Goal: Information Seeking & Learning: Learn about a topic

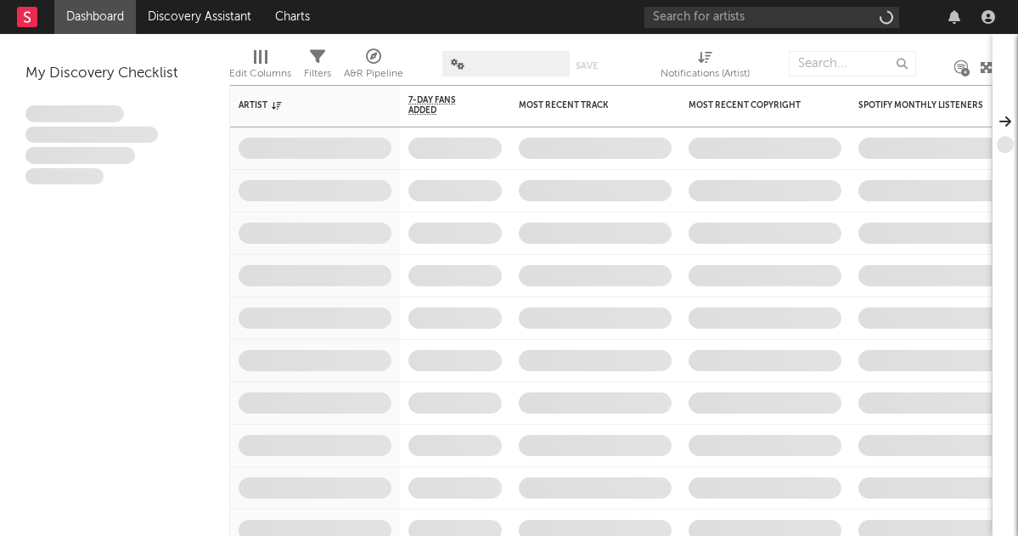
click at [487, 215] on div "Artist Notifications 7-Day Fans Added WoW % Change Most Recent Track Popularity…" at bounding box center [958, 344] width 1456 height 518
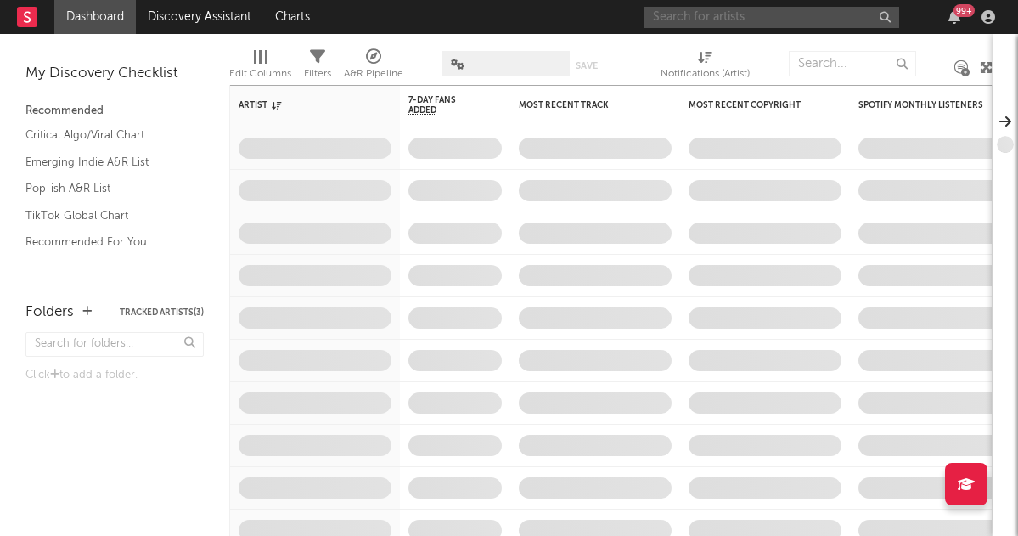
click at [683, 12] on input "text" at bounding box center [771, 17] width 255 height 21
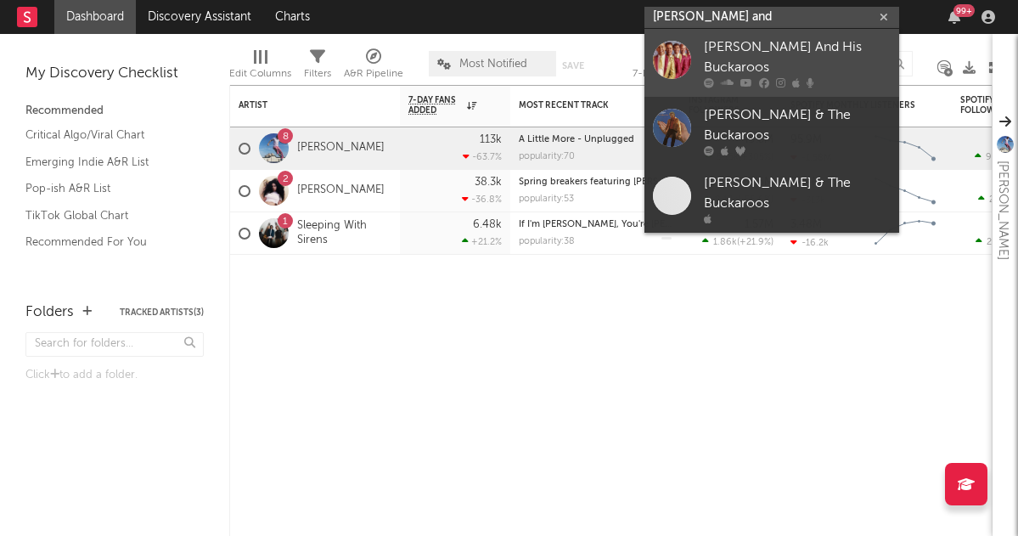
type input "[PERSON_NAME] and"
click at [747, 55] on div "[PERSON_NAME] And His Buckaroos" at bounding box center [797, 57] width 187 height 41
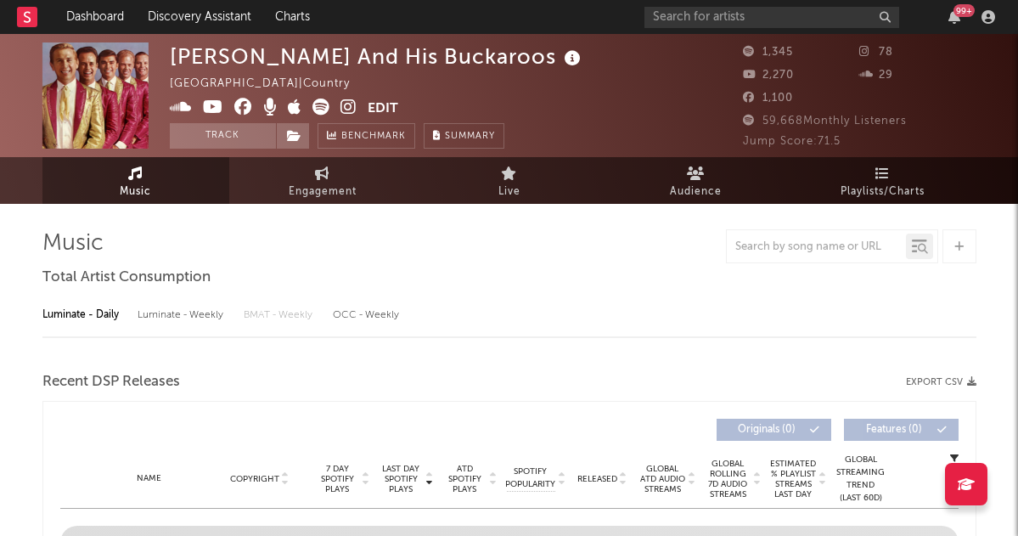
select select "6m"
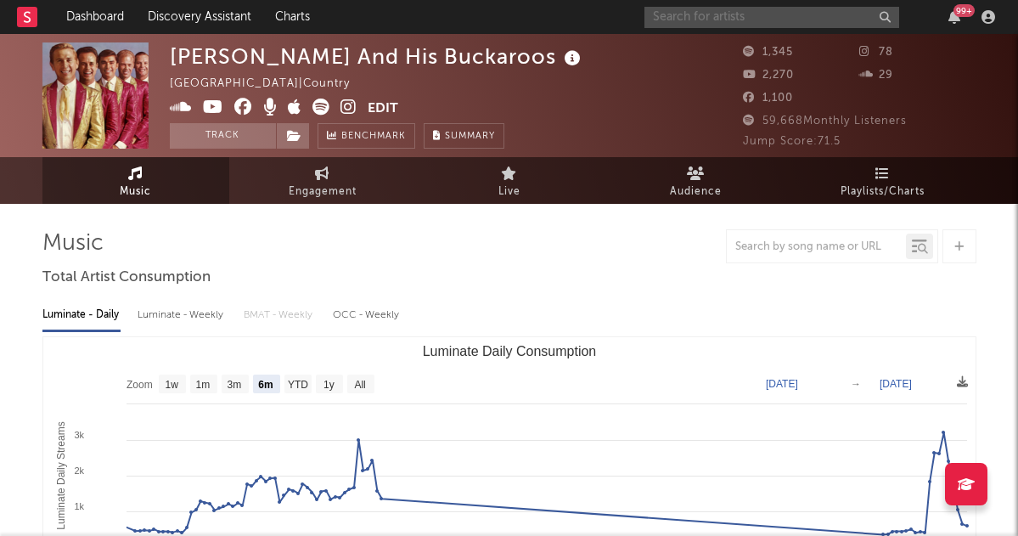
click at [765, 13] on input "text" at bounding box center [771, 17] width 255 height 21
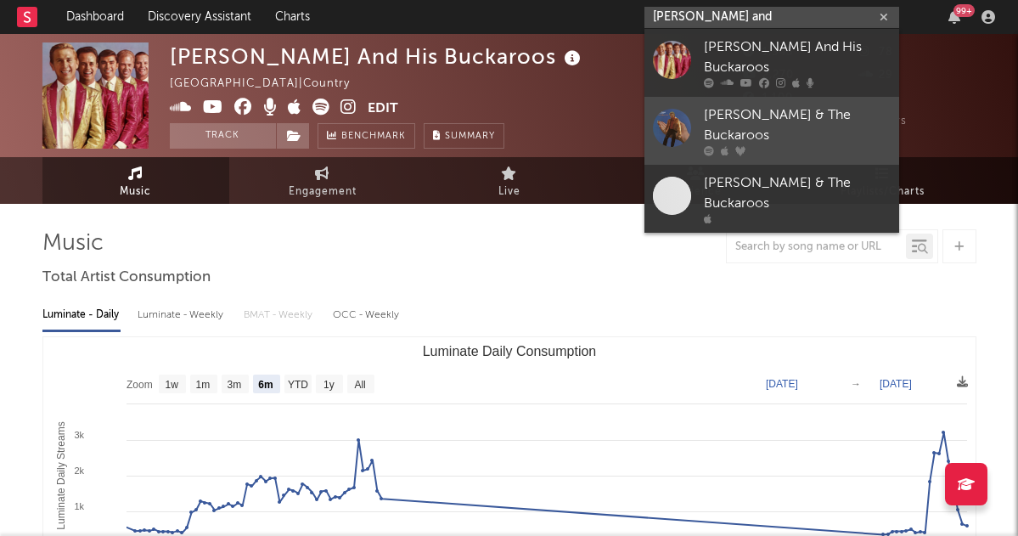
type input "[PERSON_NAME] and"
click at [789, 134] on div "[PERSON_NAME] & The Buckaroos" at bounding box center [797, 125] width 187 height 41
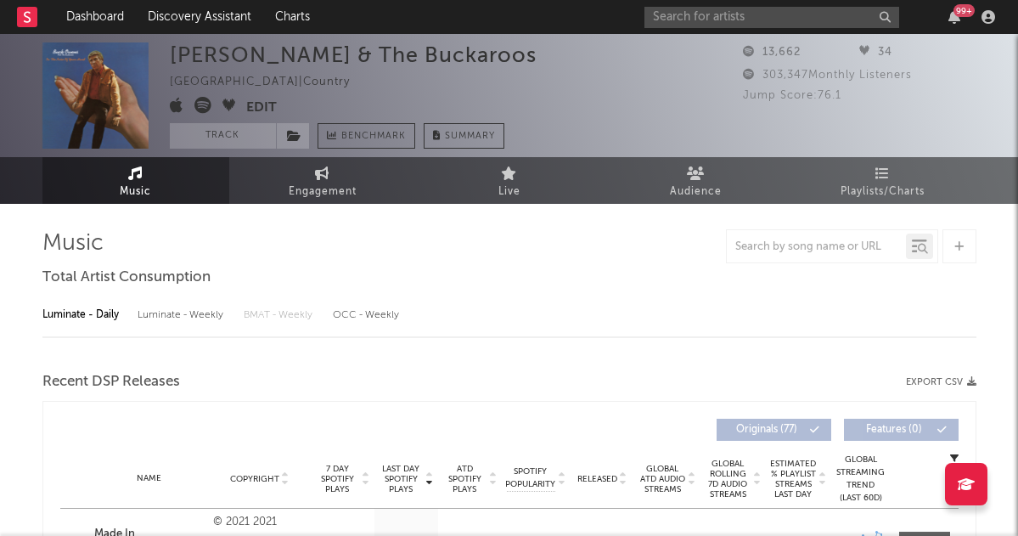
select select "6m"
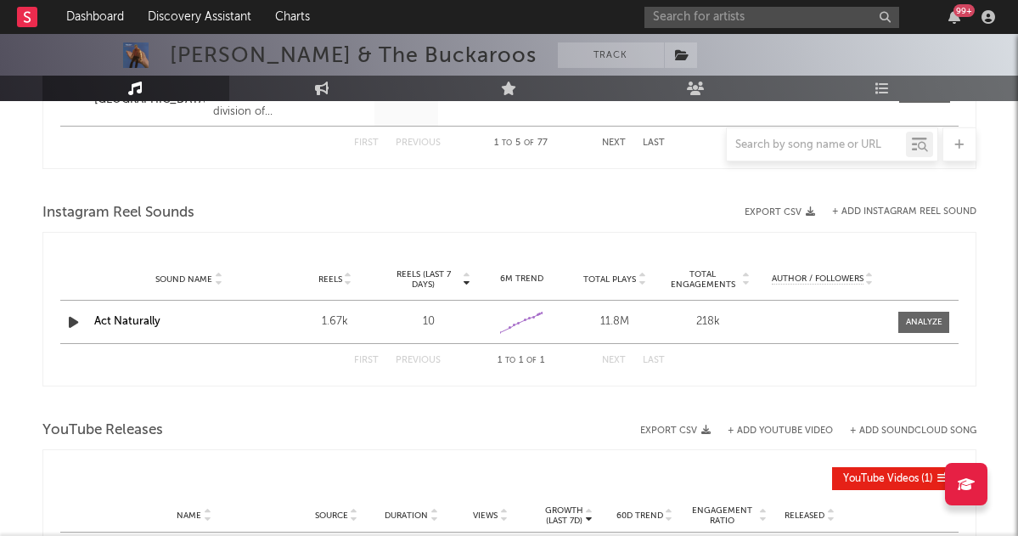
scroll to position [929, 0]
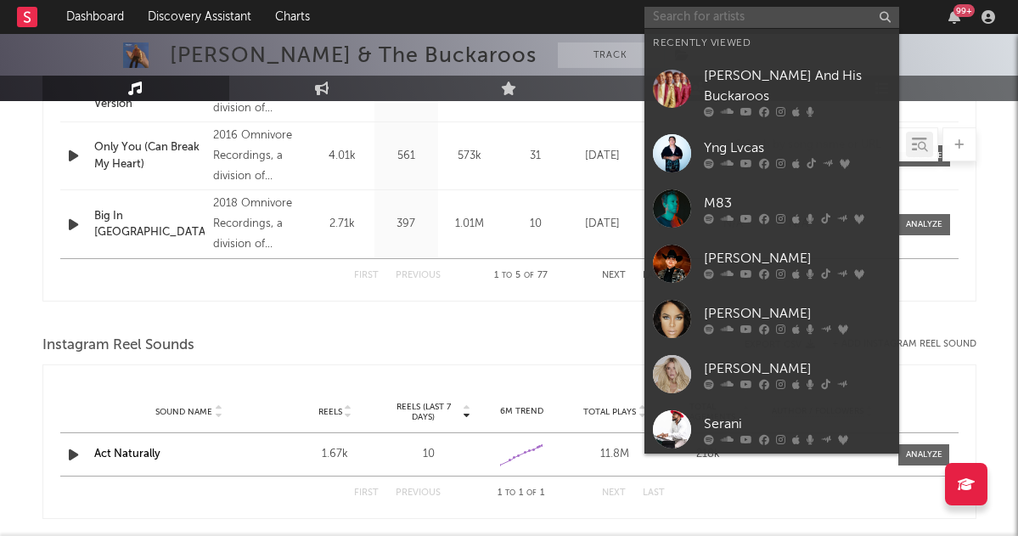
click at [688, 12] on input "text" at bounding box center [771, 17] width 255 height 21
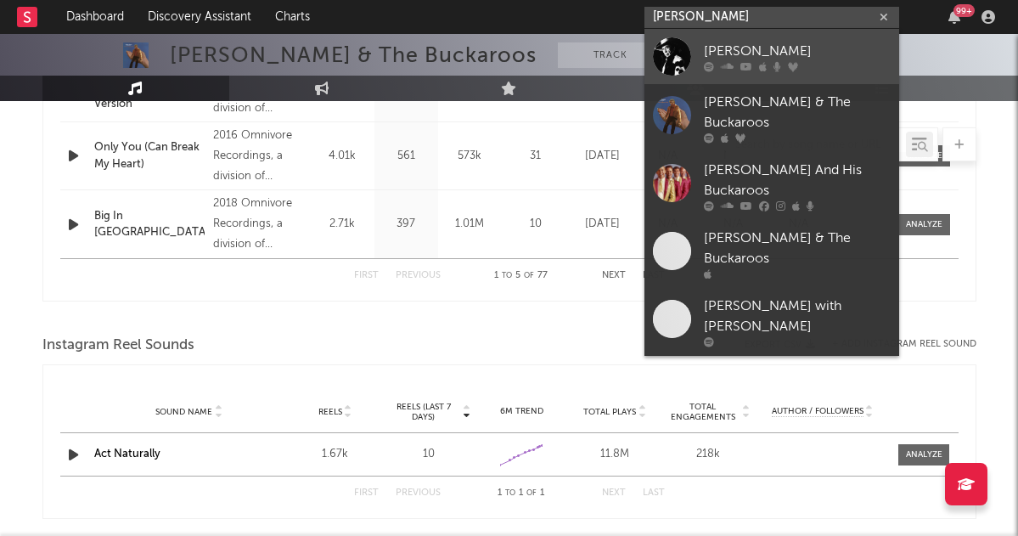
type input "[PERSON_NAME]"
click at [783, 43] on div "[PERSON_NAME]" at bounding box center [797, 51] width 187 height 20
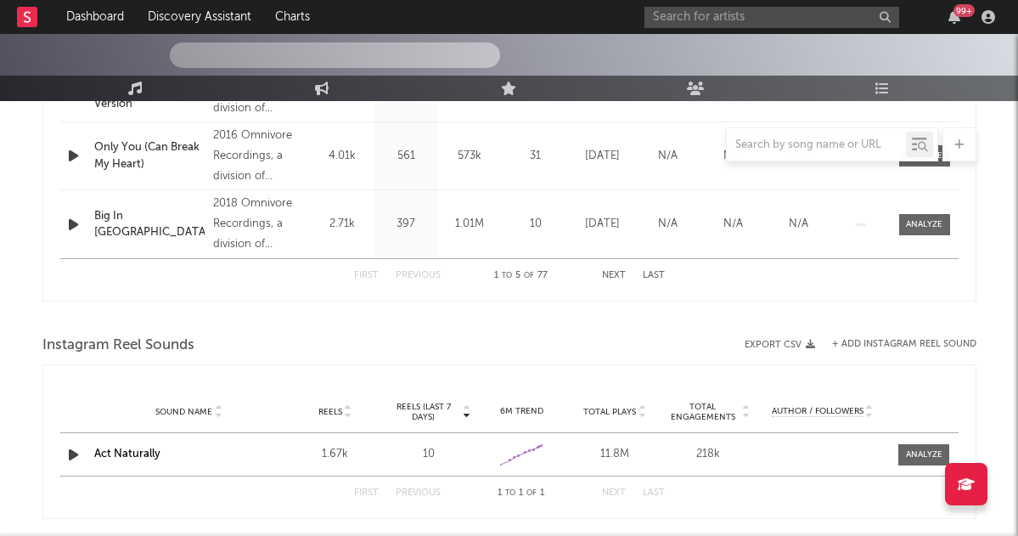
scroll to position [54, 0]
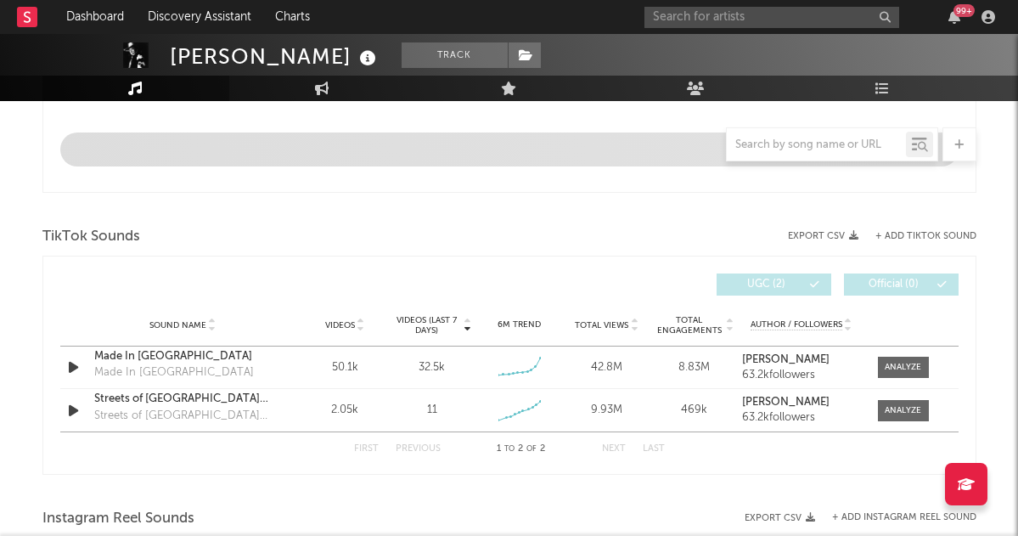
select select "6m"
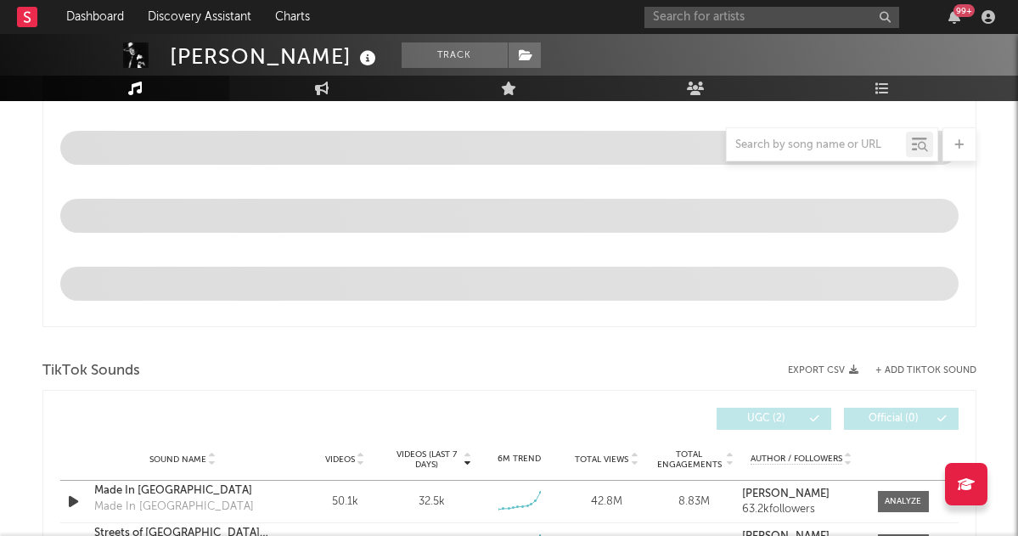
scroll to position [990, 0]
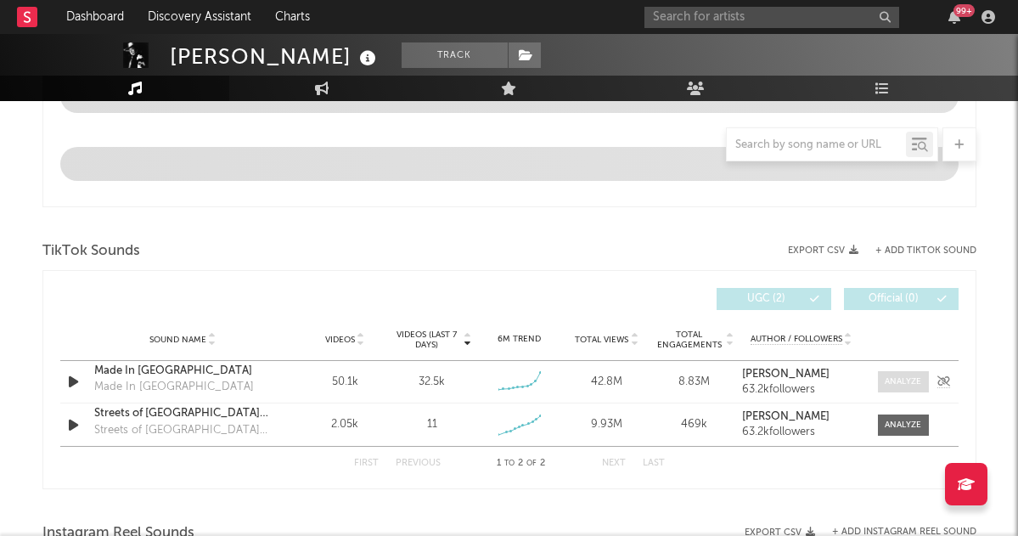
click at [885, 378] on div at bounding box center [902, 381] width 37 height 13
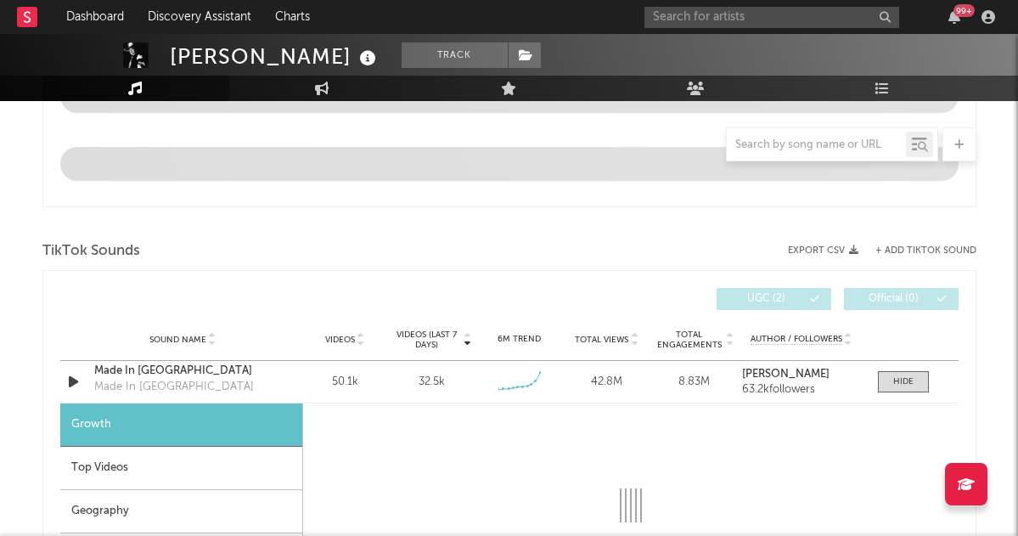
click at [135, 461] on div "Top Videos" at bounding box center [181, 467] width 242 height 43
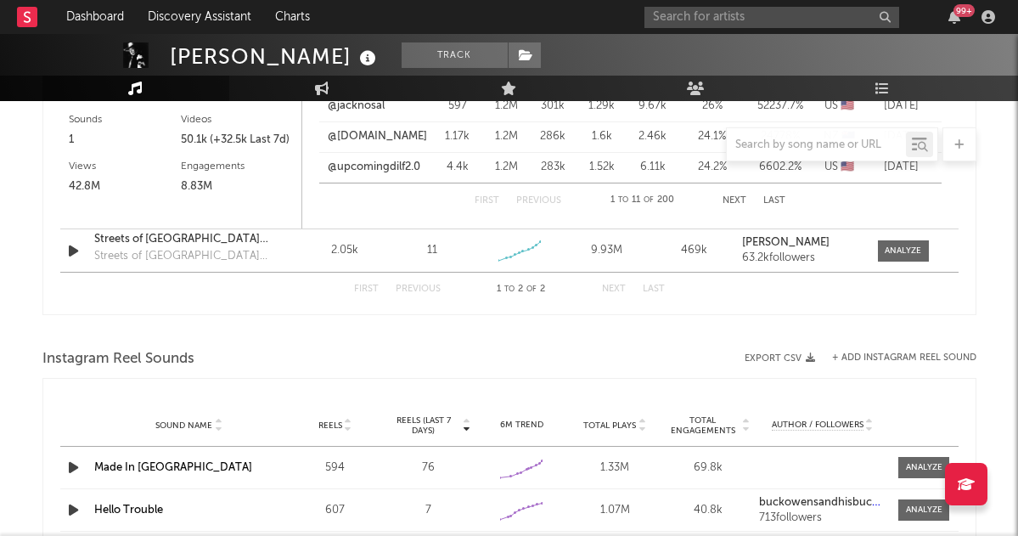
scroll to position [1215, 0]
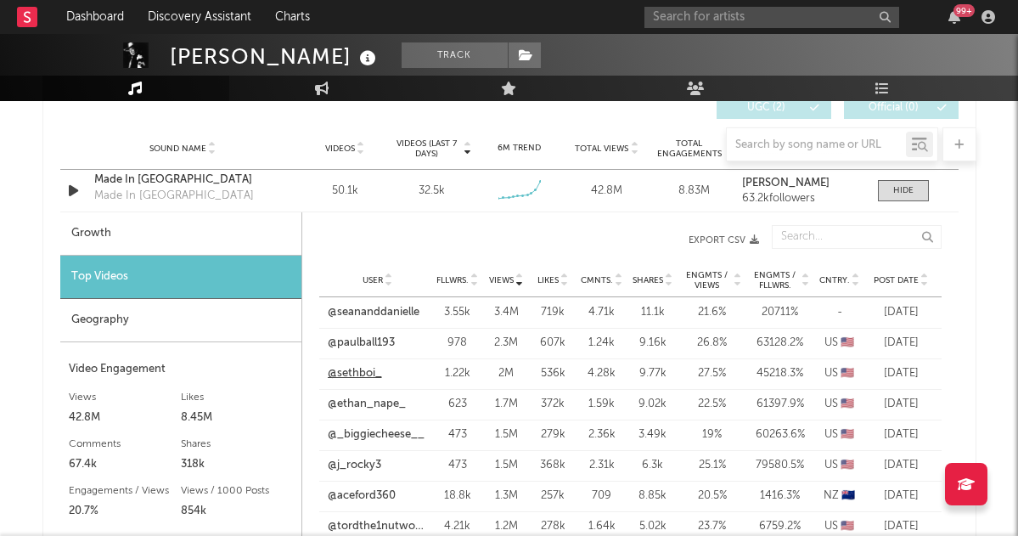
click at [345, 375] on link "@sethboi_" at bounding box center [355, 373] width 54 height 17
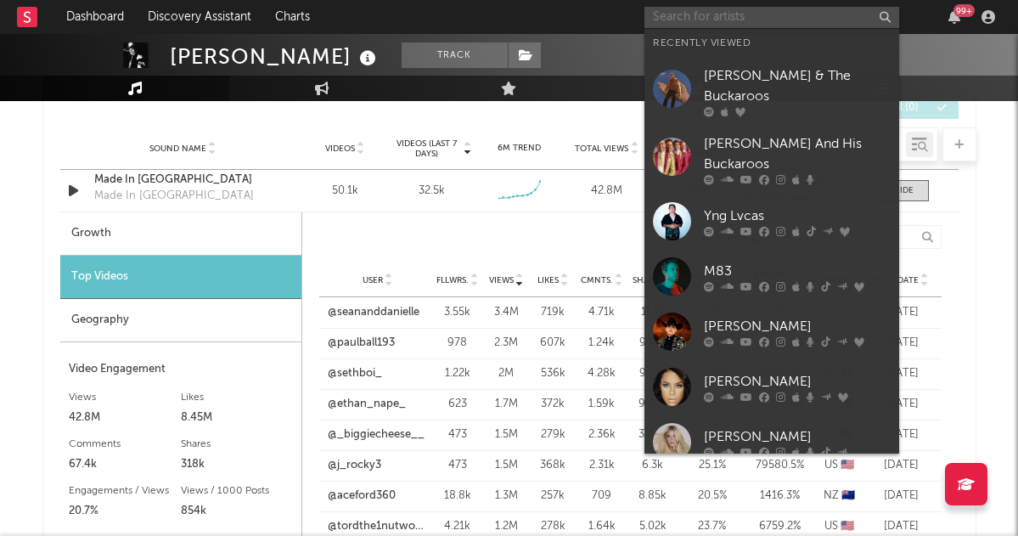
click at [716, 18] on input "text" at bounding box center [771, 17] width 255 height 21
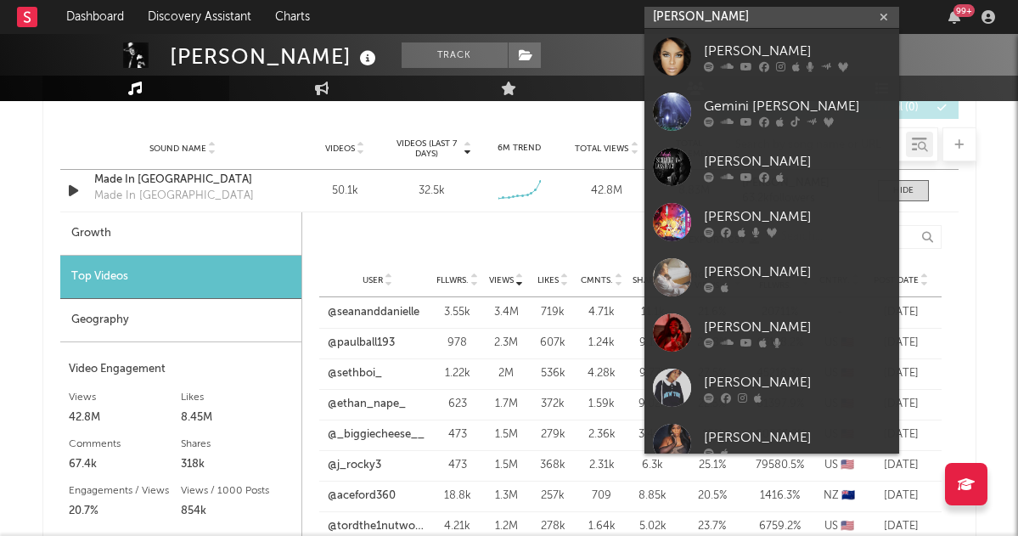
type input "[PERSON_NAME]"
drag, startPoint x: 716, startPoint y: 18, endPoint x: 767, endPoint y: 50, distance: 61.0
click at [767, 50] on div "[PERSON_NAME]" at bounding box center [797, 51] width 187 height 20
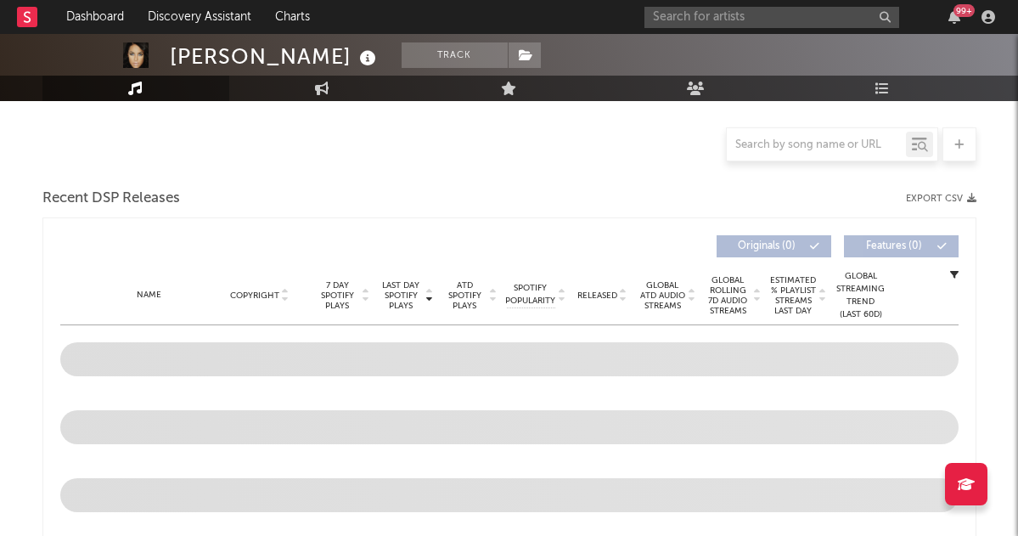
scroll to position [498, 0]
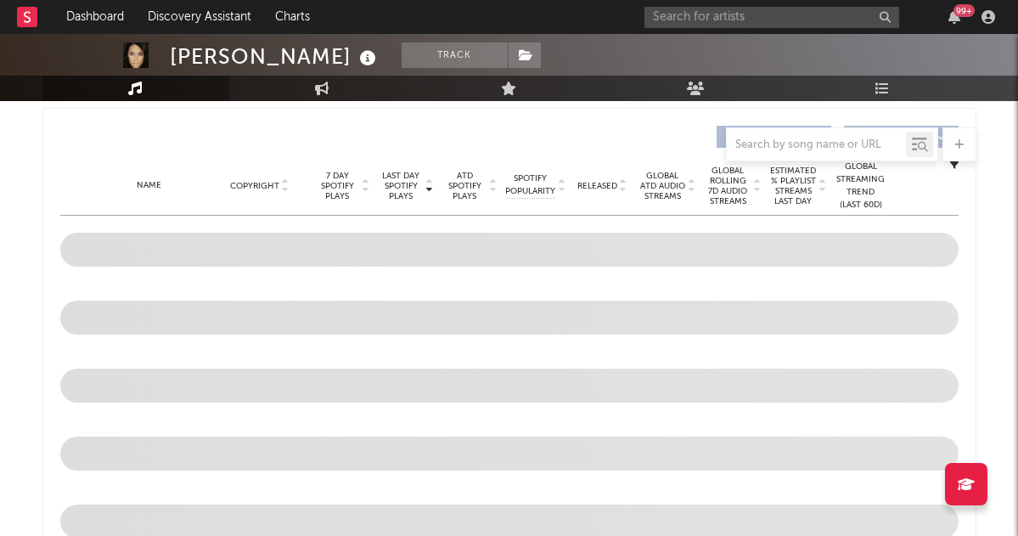
select select "6m"
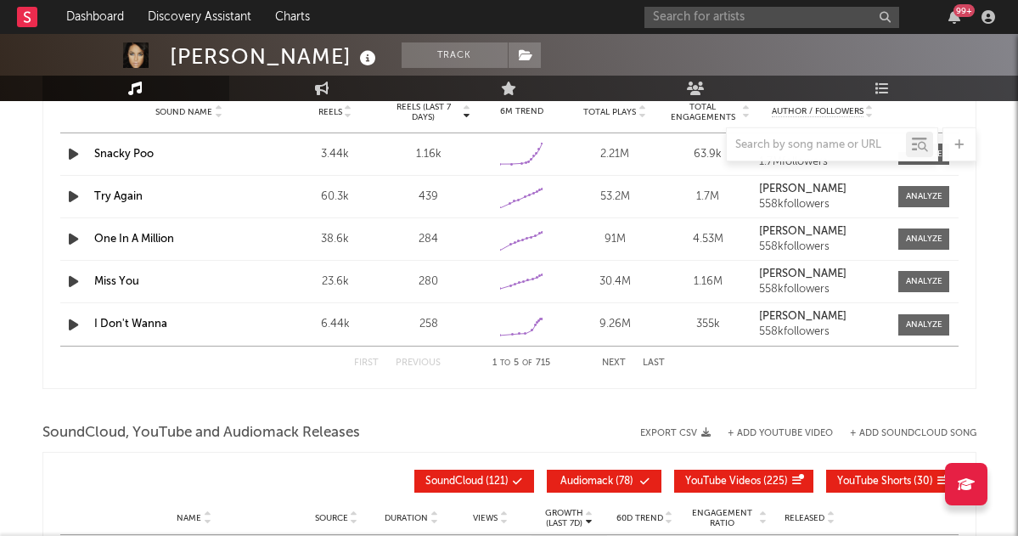
scroll to position [1638, 0]
click at [723, 14] on input "text" at bounding box center [771, 17] width 255 height 21
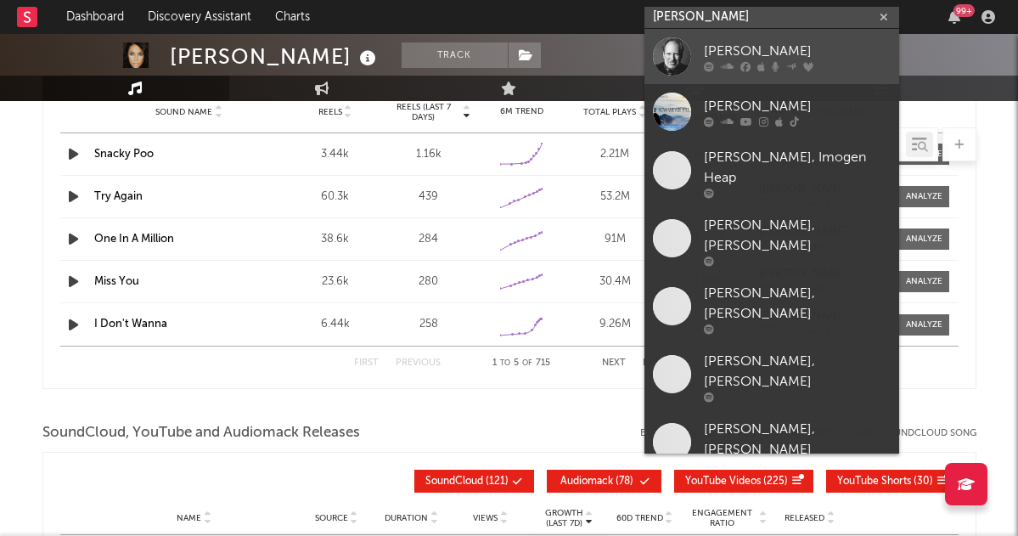
type input "[PERSON_NAME]"
click at [740, 37] on link "[PERSON_NAME]" at bounding box center [771, 56] width 255 height 55
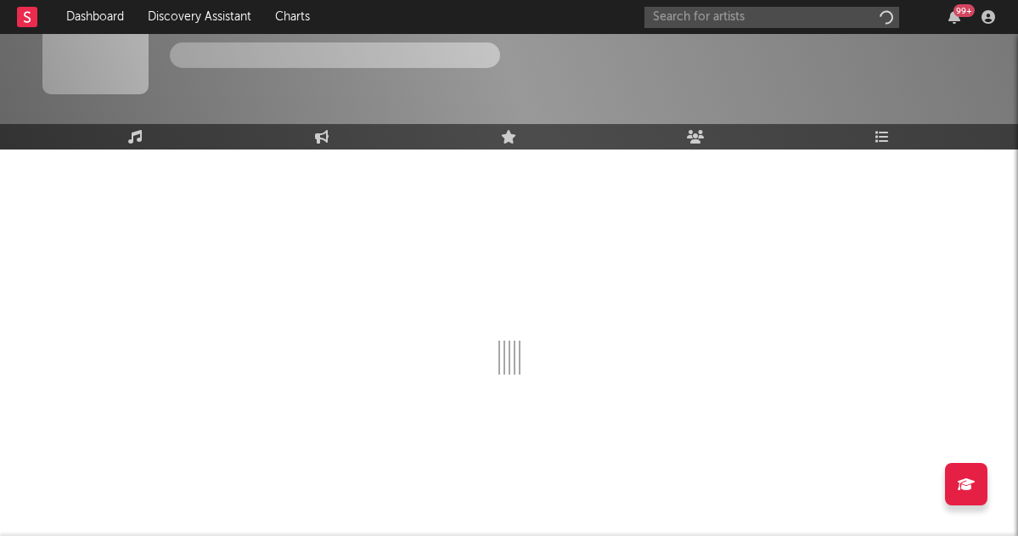
scroll to position [54, 0]
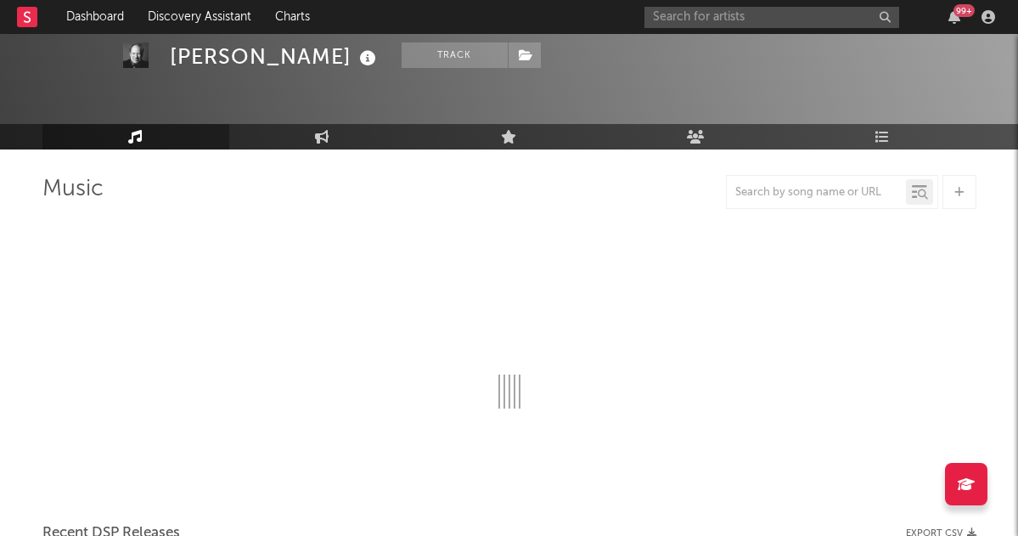
select select "6m"
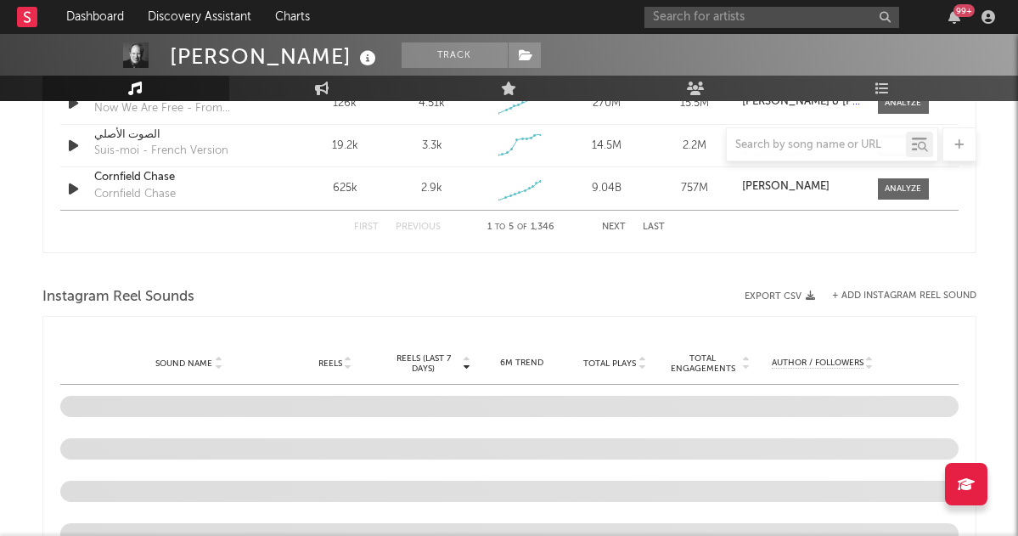
scroll to position [1457, 0]
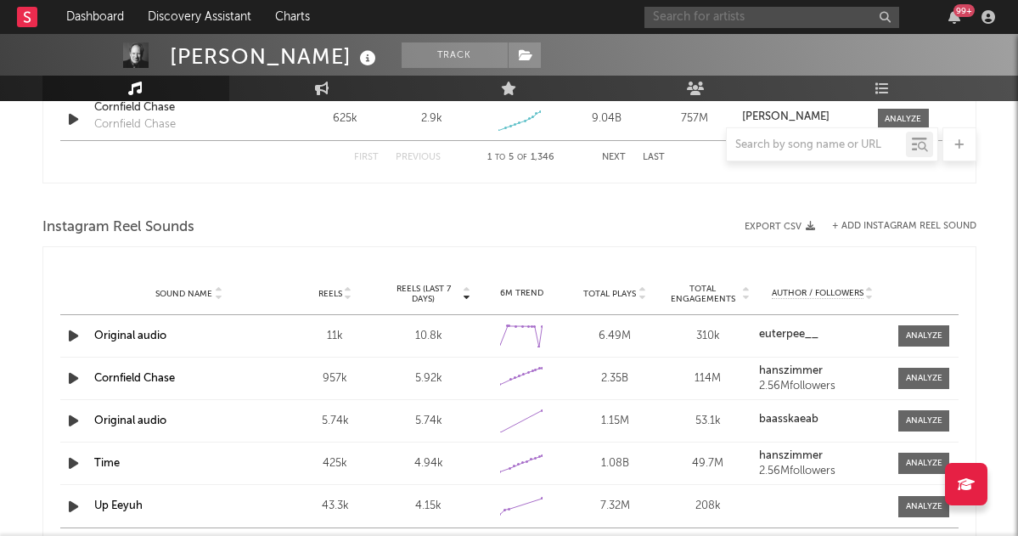
click at [739, 19] on input "text" at bounding box center [771, 17] width 255 height 21
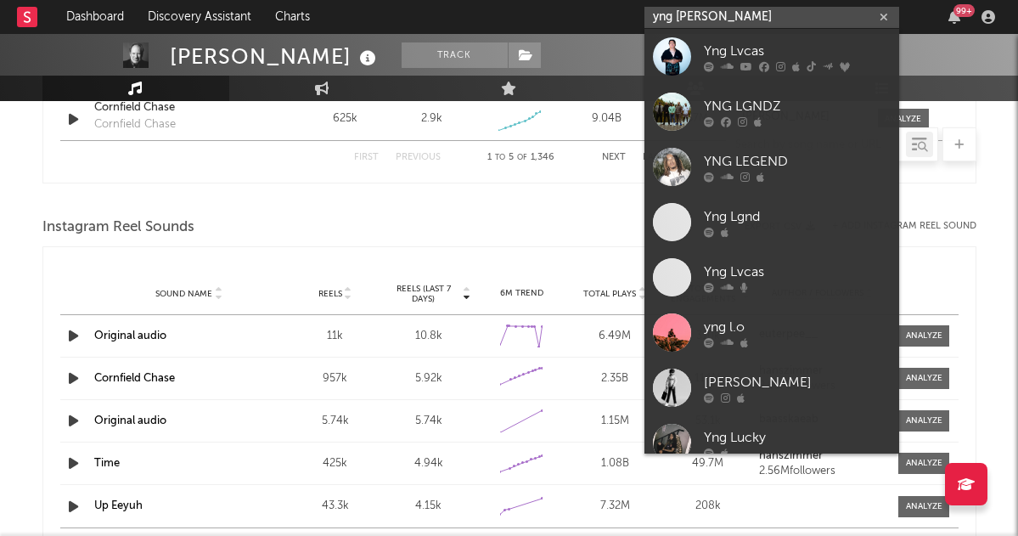
type input "yng [PERSON_NAME]"
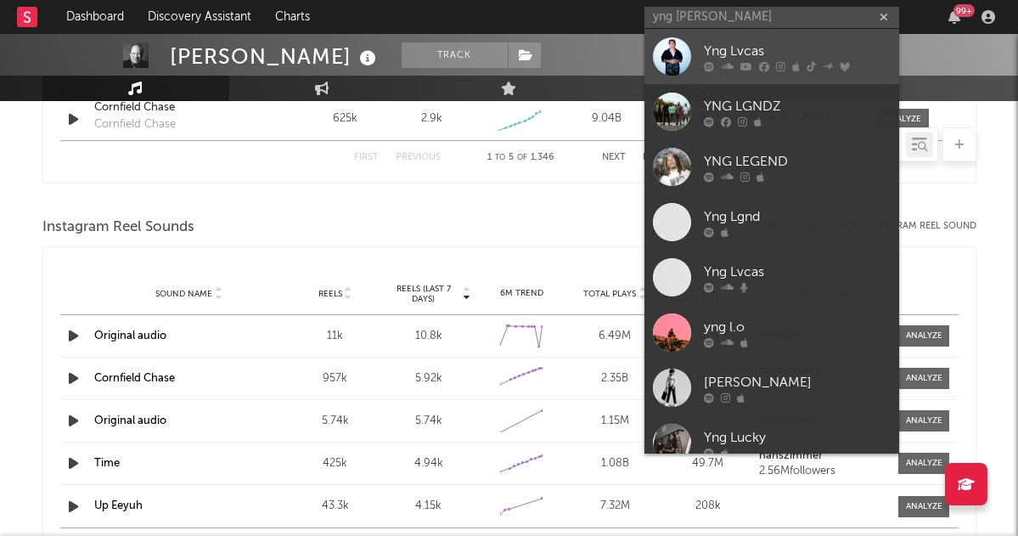
drag, startPoint x: 739, startPoint y: 19, endPoint x: 795, endPoint y: 55, distance: 66.2
click at [795, 55] on div "Yng Lvcas" at bounding box center [797, 51] width 187 height 20
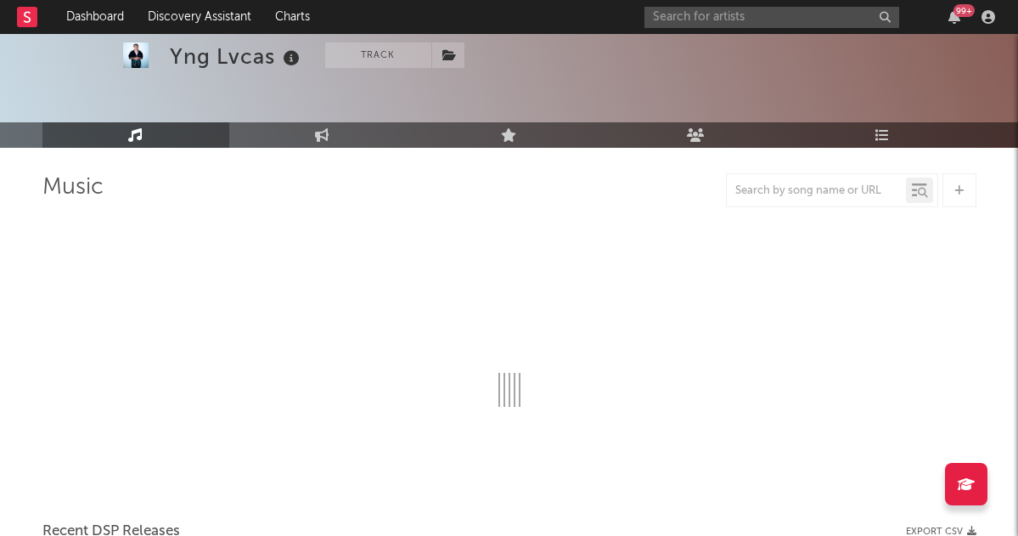
scroll to position [54, 0]
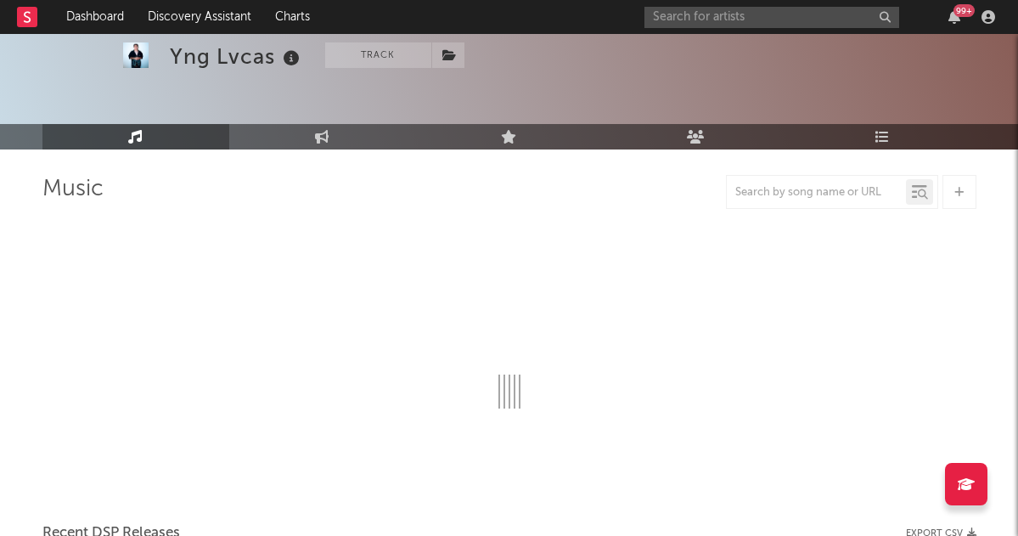
select select "6m"
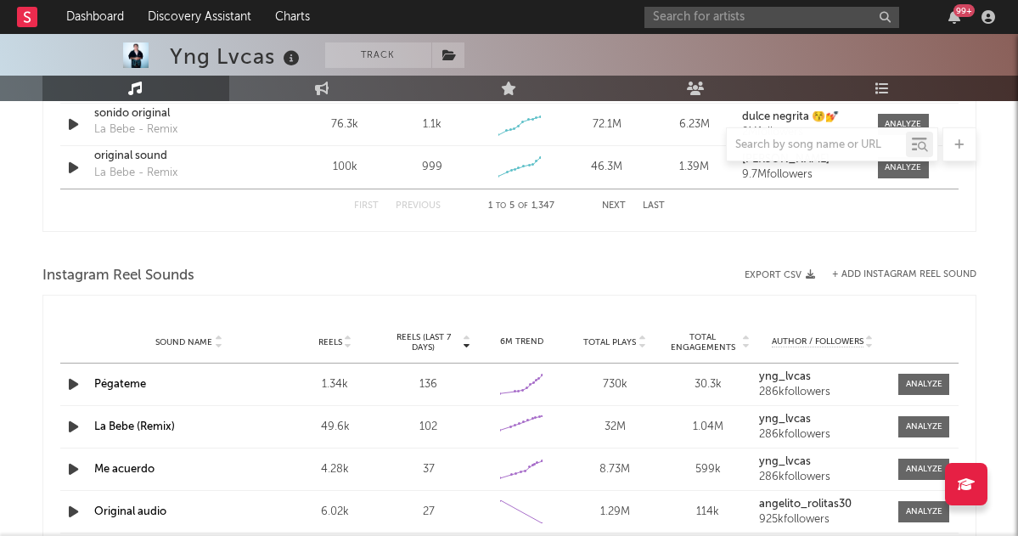
scroll to position [1420, 0]
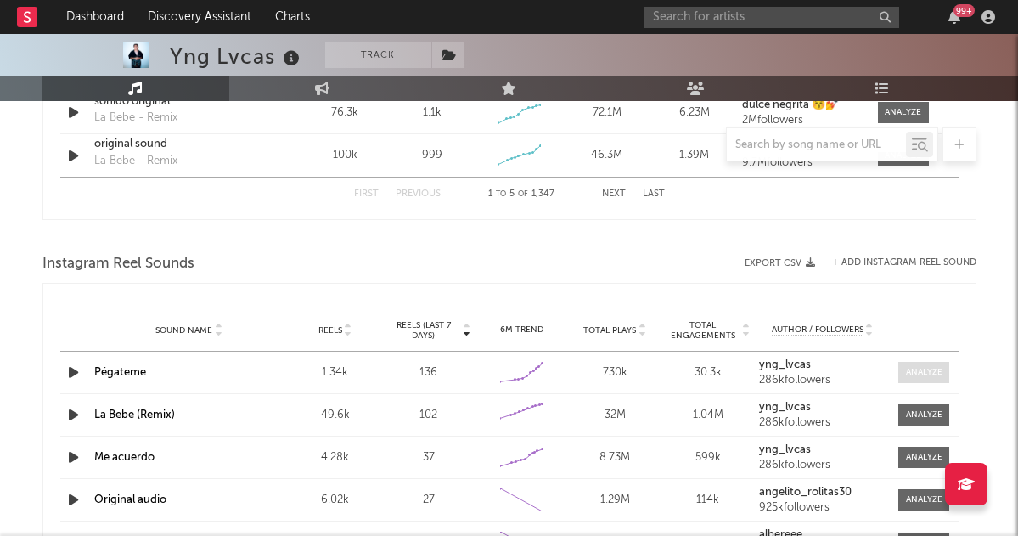
click at [917, 373] on div at bounding box center [924, 372] width 37 height 13
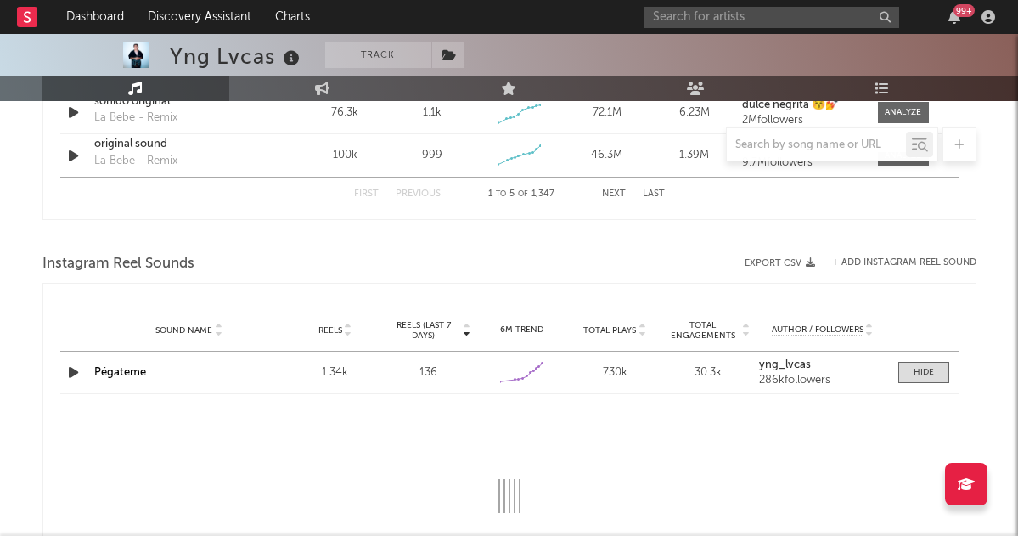
select select "6m"
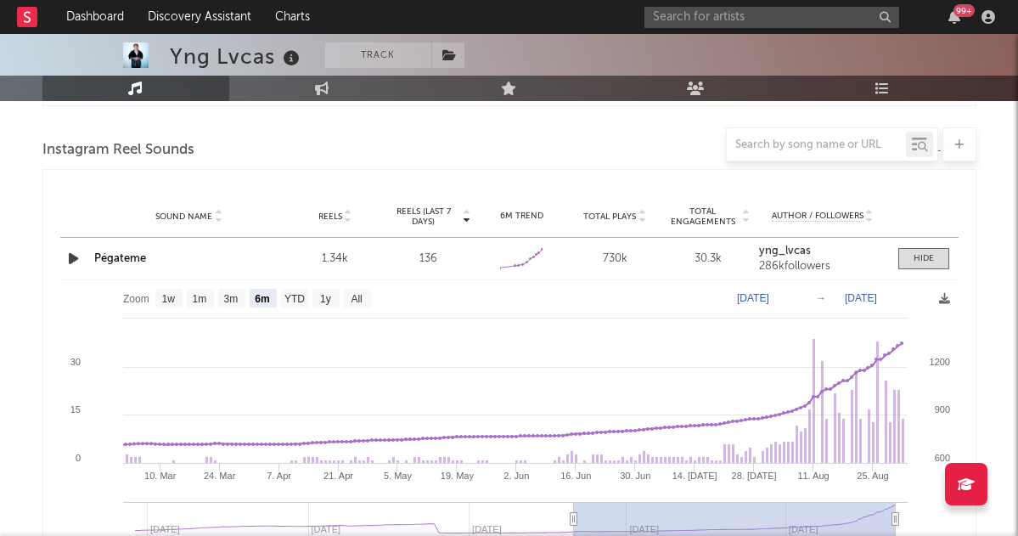
scroll to position [1525, 0]
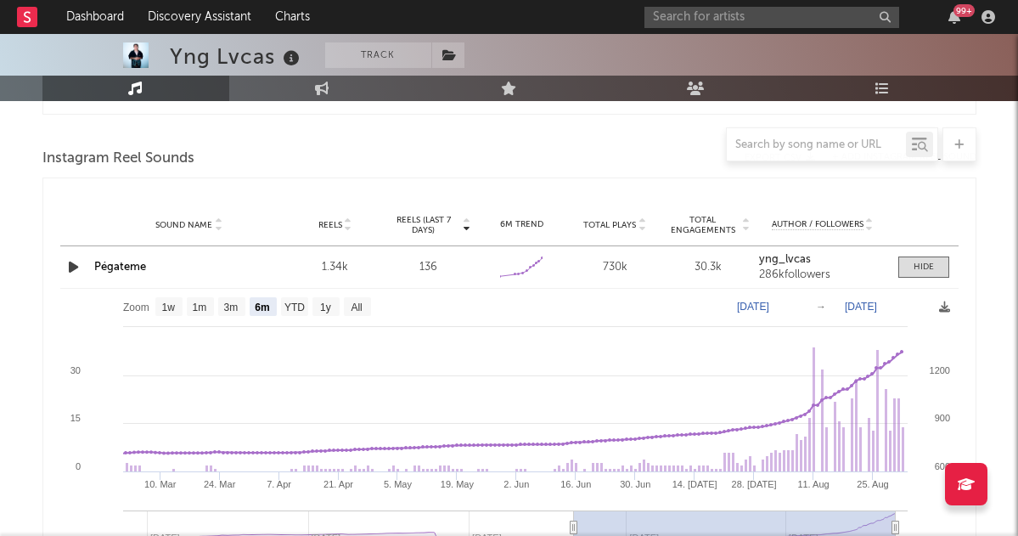
click at [116, 263] on link "Pégateme" at bounding box center [120, 266] width 52 height 11
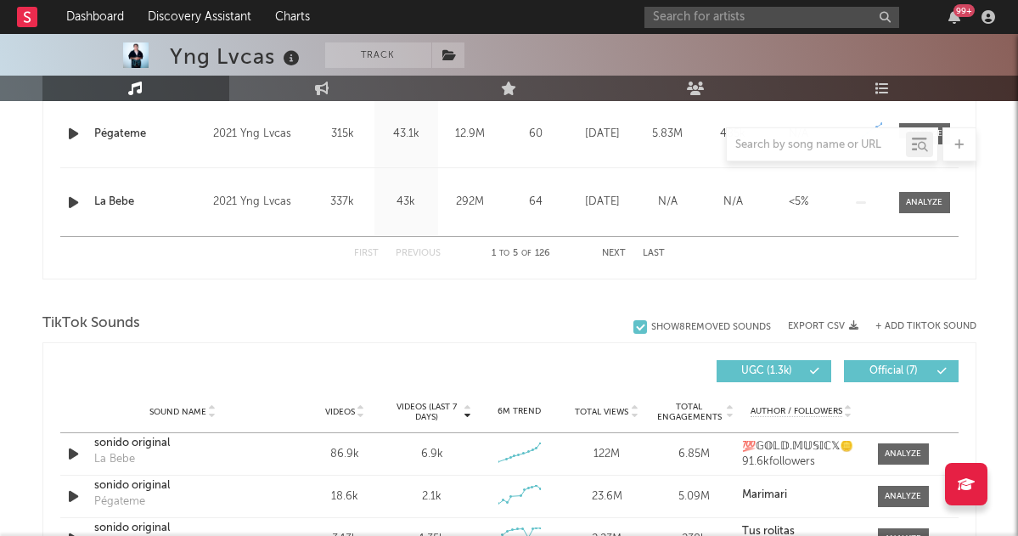
scroll to position [1176, 0]
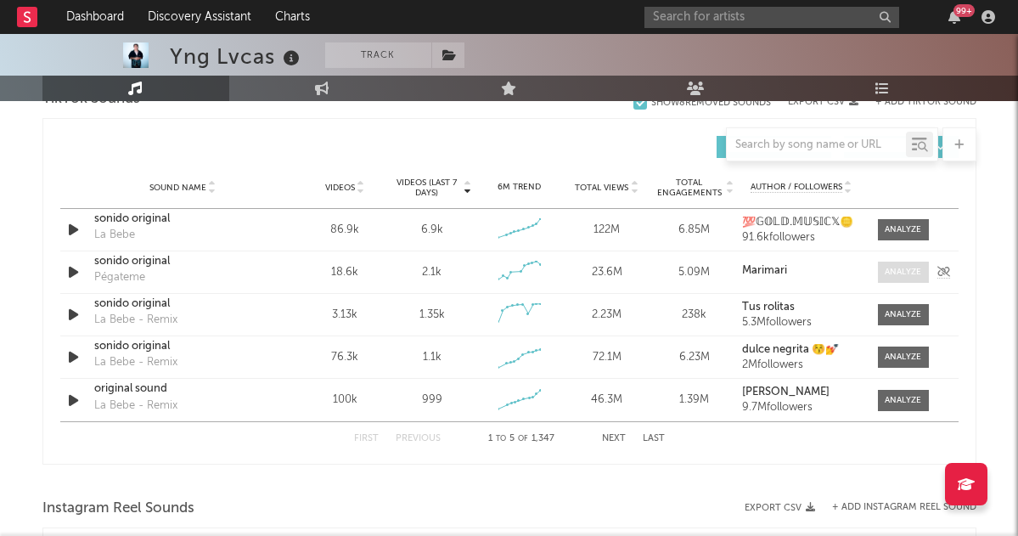
click at [895, 275] on div at bounding box center [902, 272] width 37 height 13
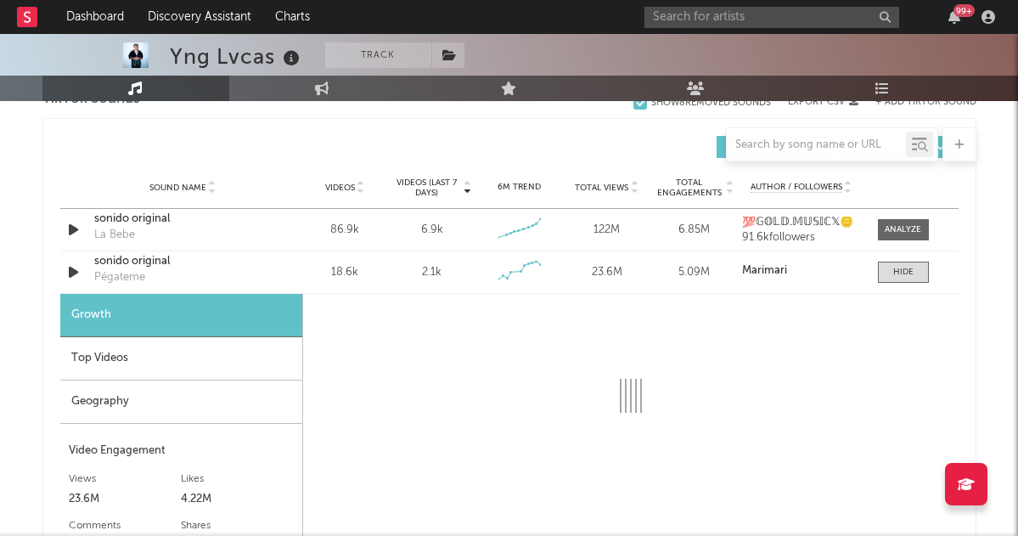
click at [216, 365] on div "Top Videos" at bounding box center [181, 358] width 242 height 43
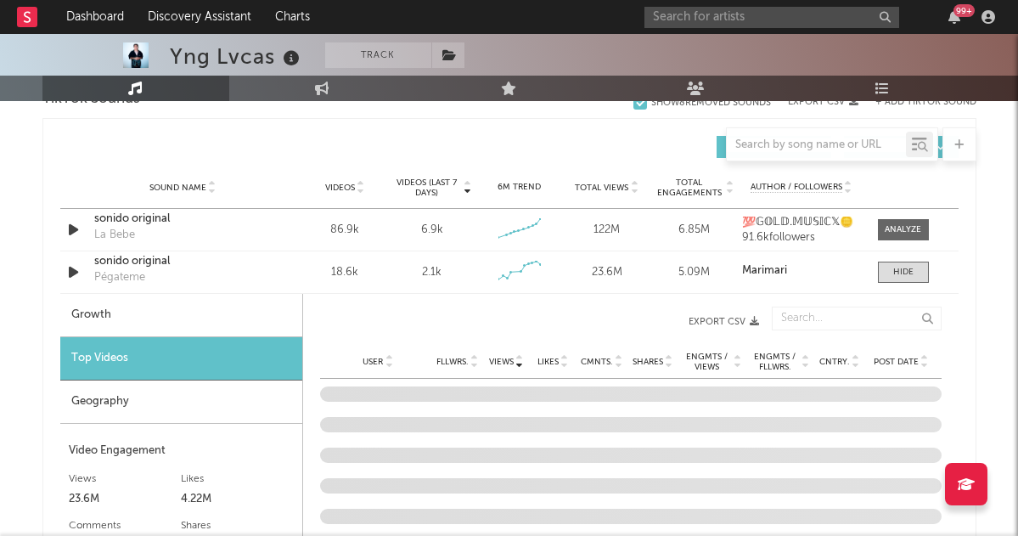
click at [896, 359] on span "Post Date" at bounding box center [895, 362] width 45 height 10
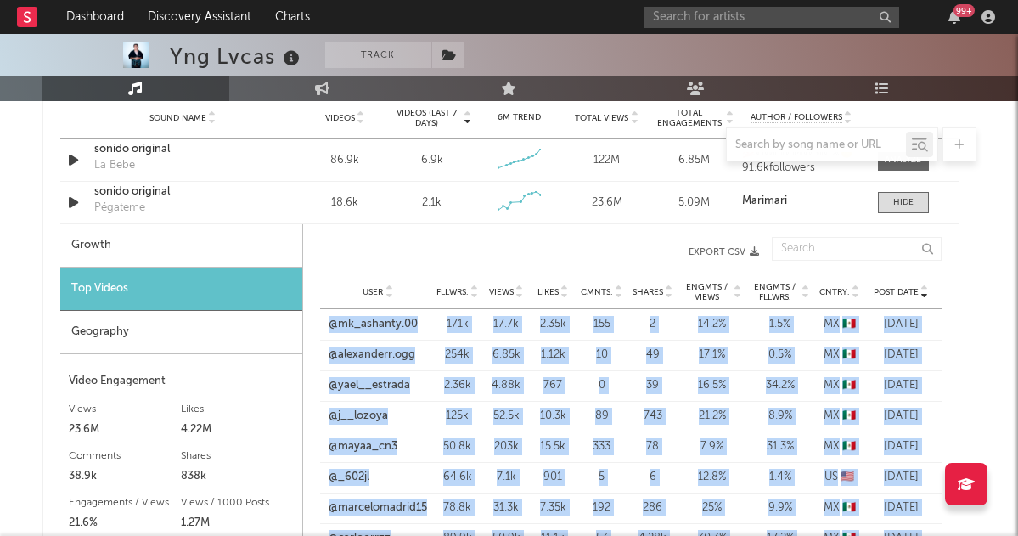
scroll to position [1264, 0]
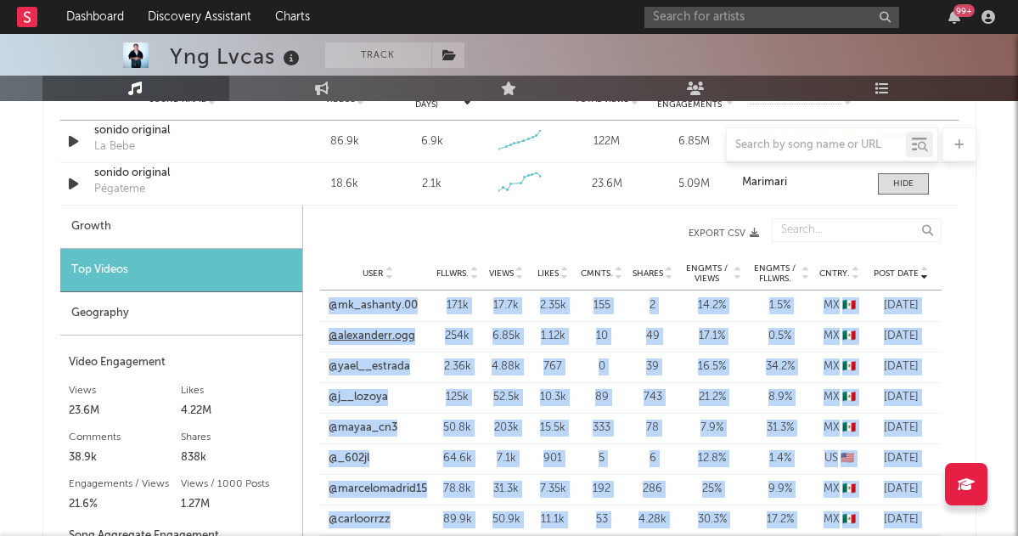
click at [385, 337] on link "@alexanderr.ogg" at bounding box center [372, 336] width 87 height 17
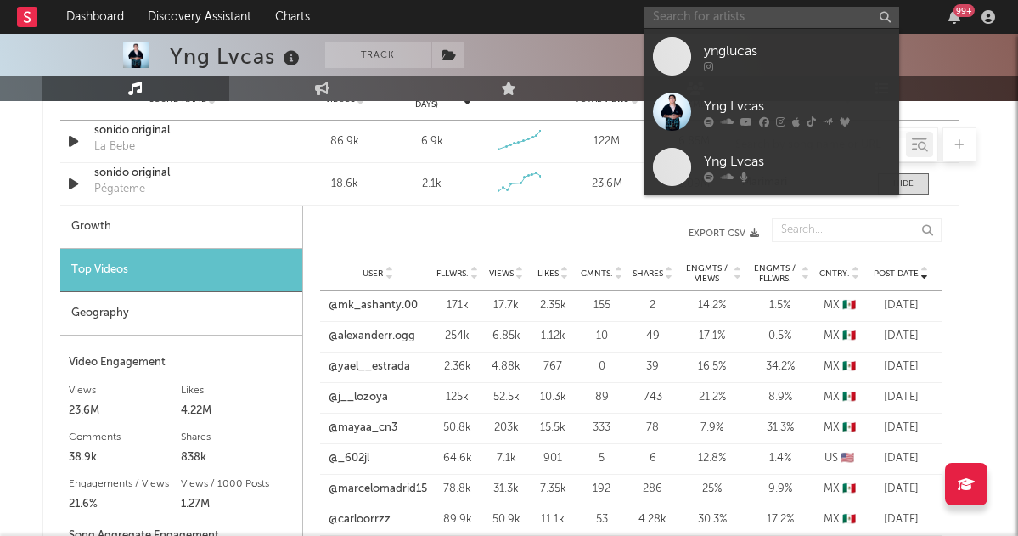
click at [681, 18] on input "text" at bounding box center [771, 17] width 255 height 21
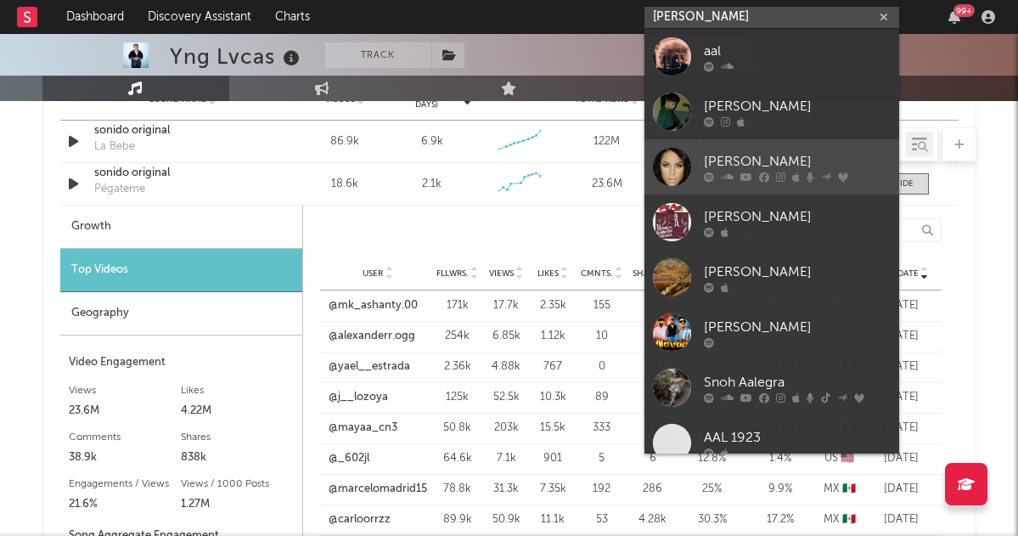
type input "[PERSON_NAME]"
click at [731, 158] on div "[PERSON_NAME]" at bounding box center [797, 161] width 187 height 20
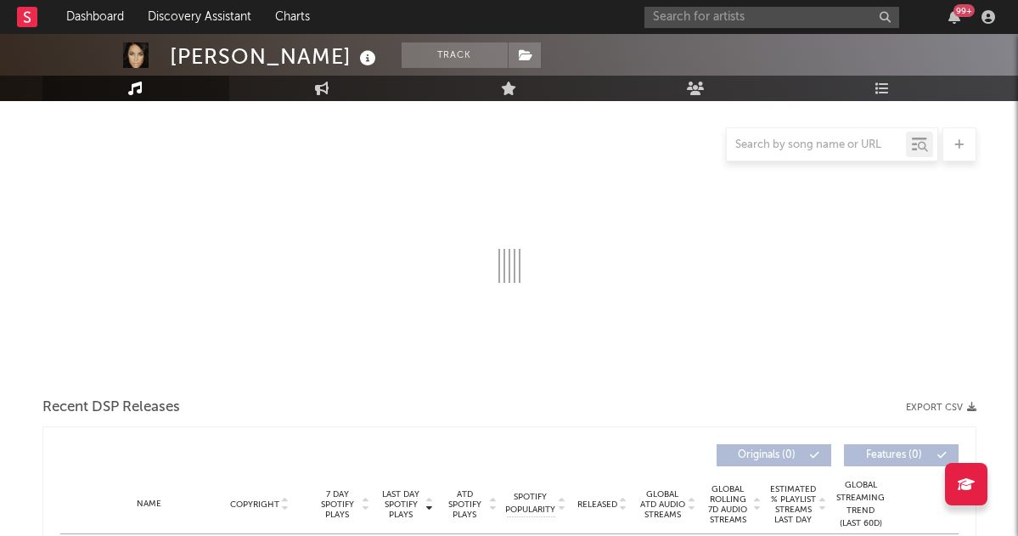
scroll to position [194, 0]
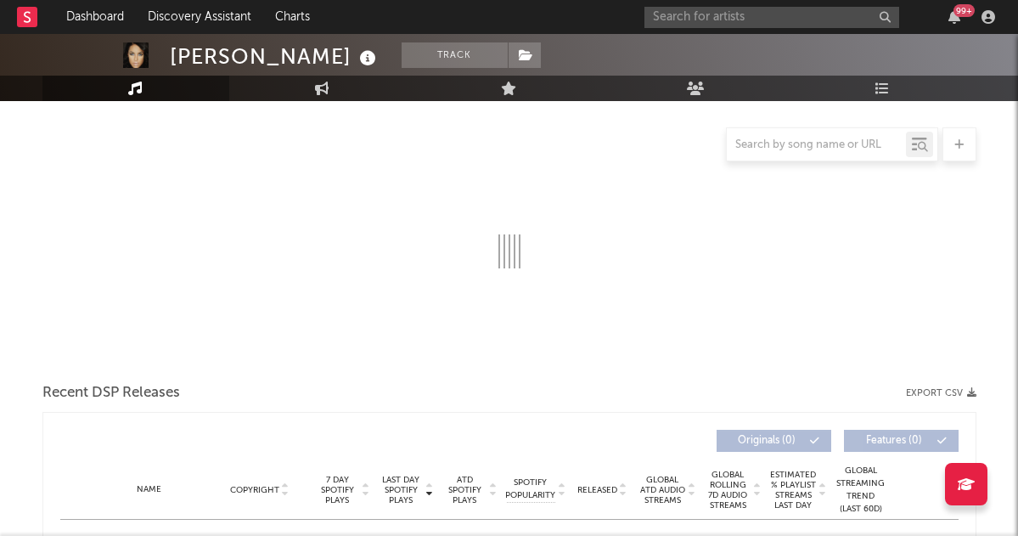
select select "6m"
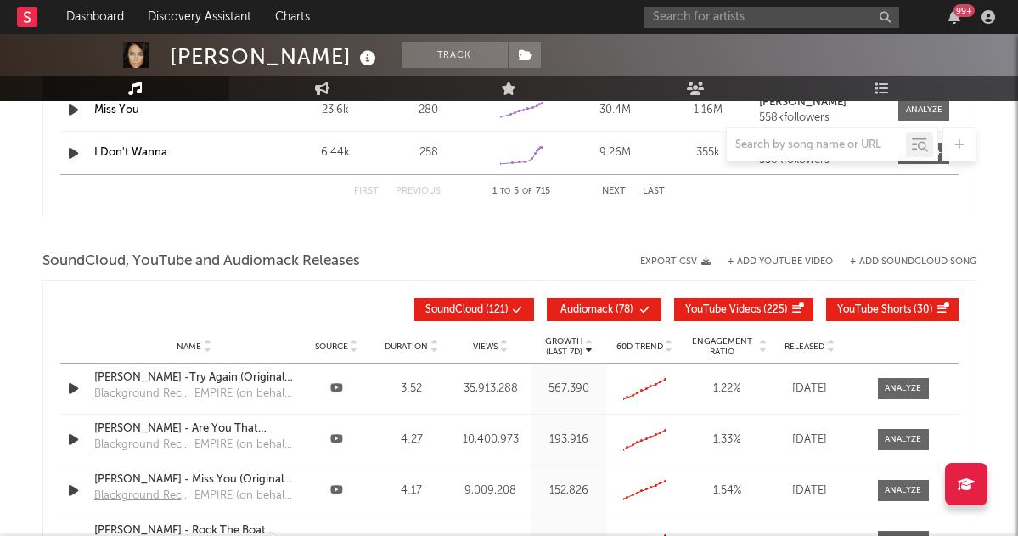
scroll to position [1594, 0]
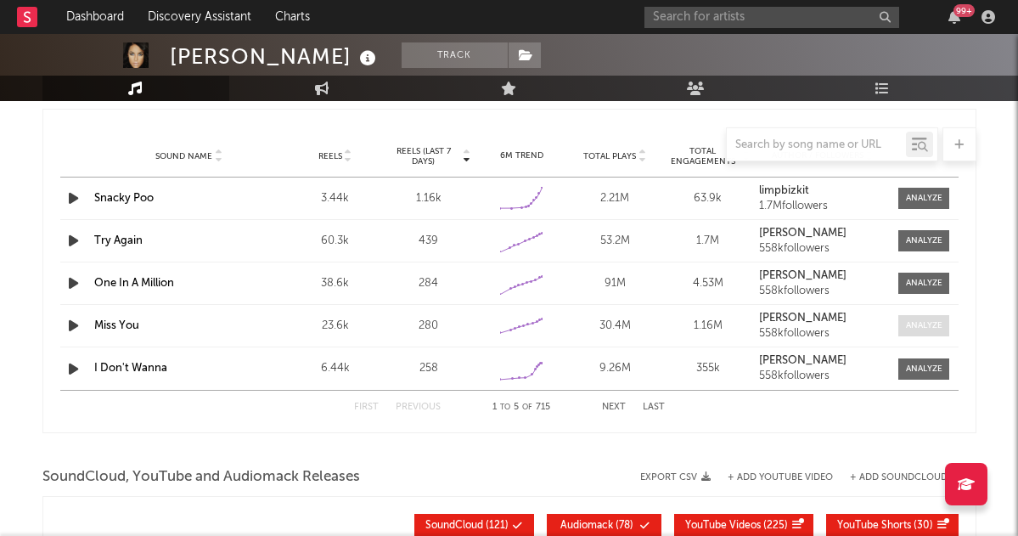
click at [916, 329] on div at bounding box center [924, 325] width 37 height 13
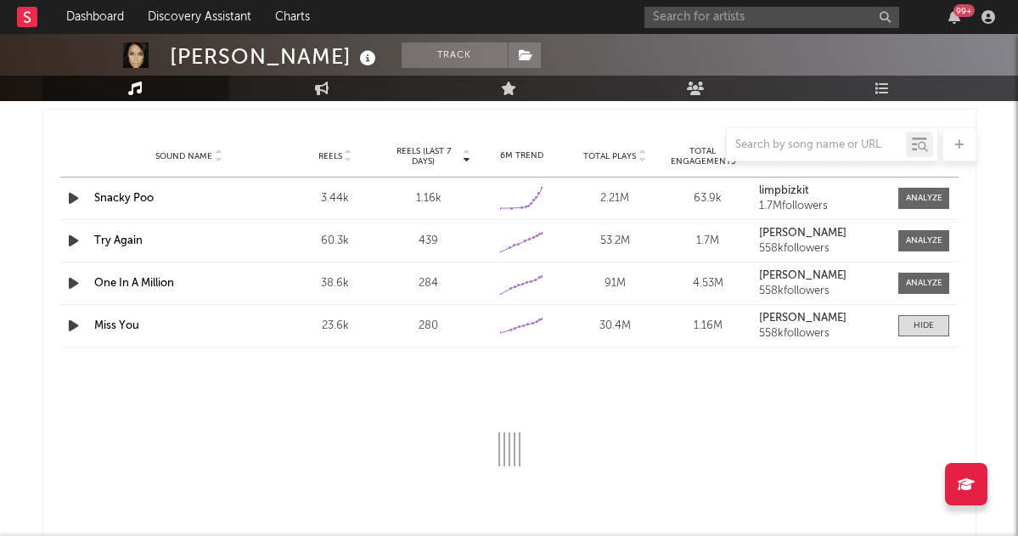
select select "6m"
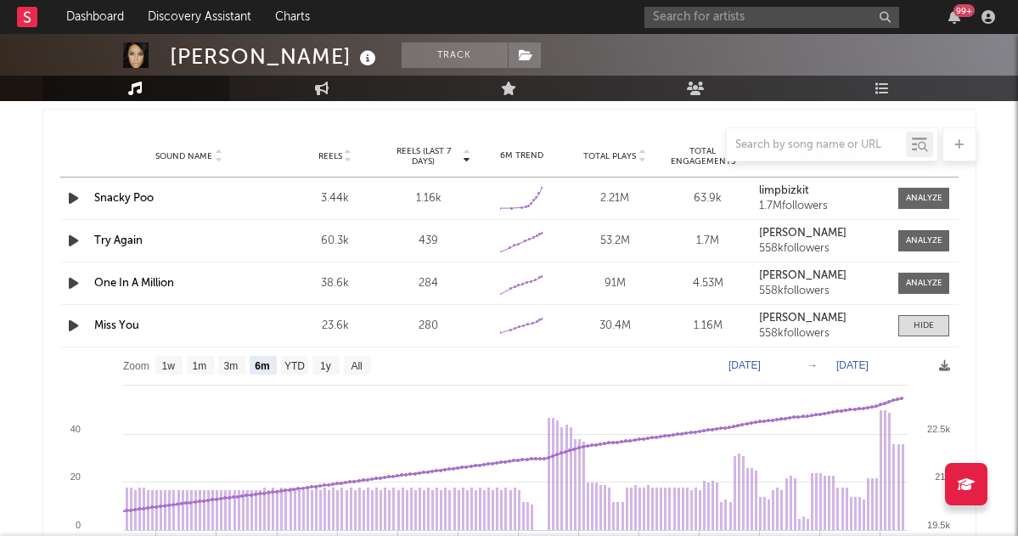
click at [98, 328] on link "Miss You" at bounding box center [116, 325] width 45 height 11
click at [686, 21] on input "text" at bounding box center [771, 17] width 255 height 21
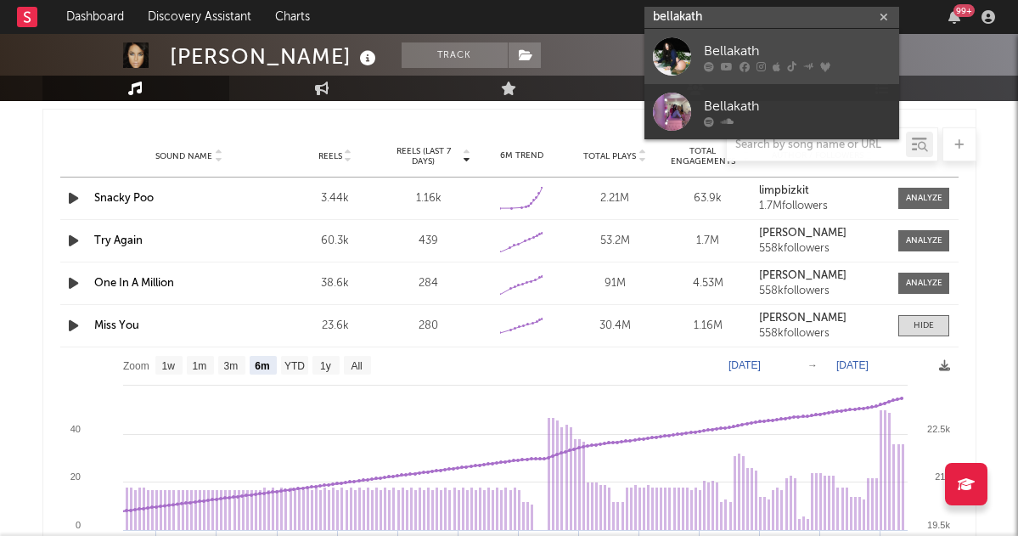
type input "bellakath"
click at [732, 45] on div "Bellakath" at bounding box center [797, 51] width 187 height 20
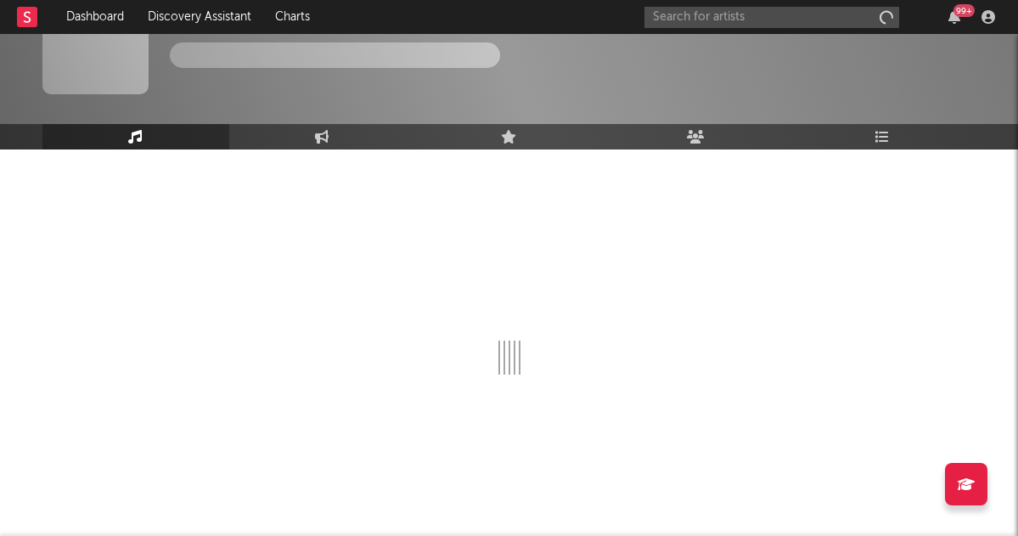
scroll to position [54, 0]
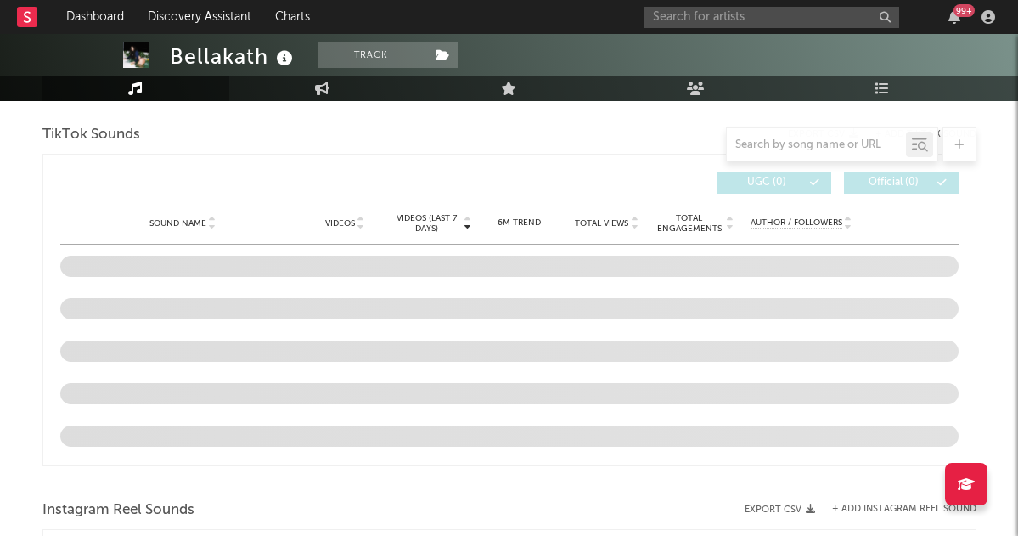
select select "6m"
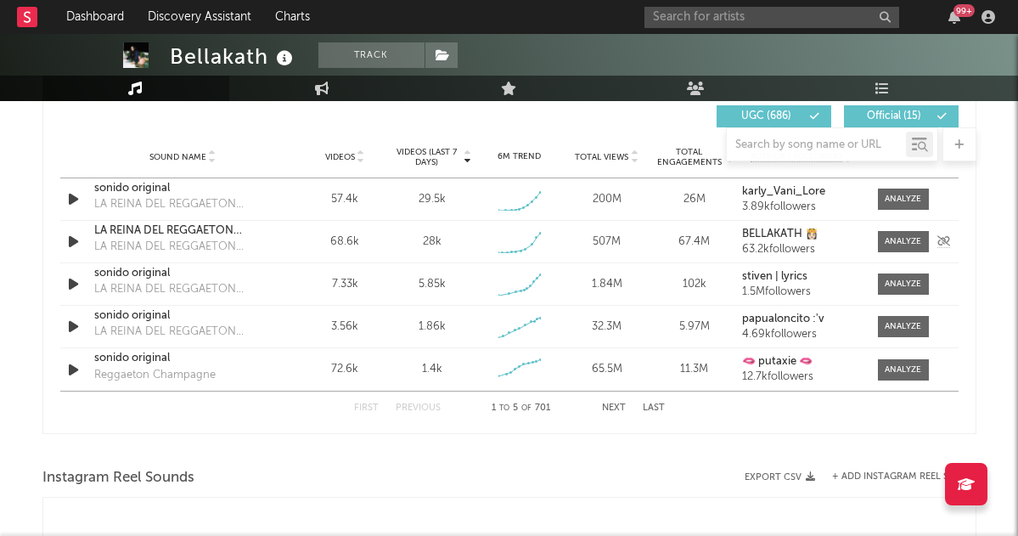
scroll to position [1206, 0]
click at [896, 199] on div at bounding box center [902, 199] width 37 height 13
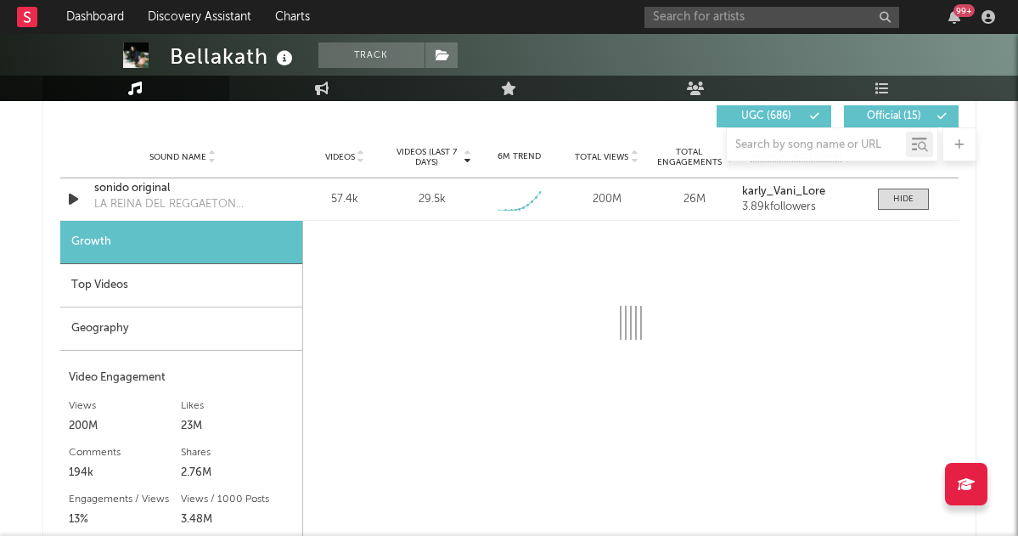
select select "1w"
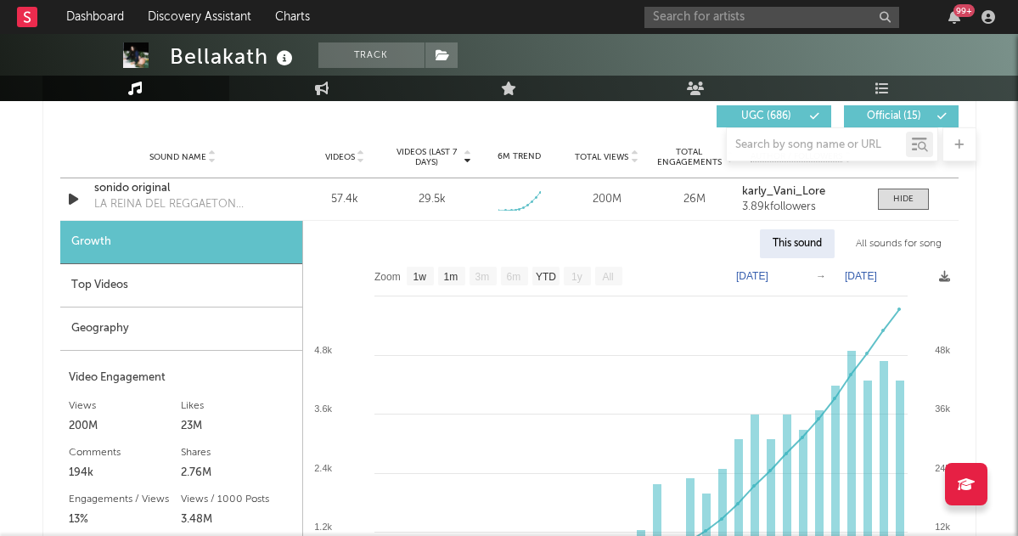
click at [204, 333] on div "Geography" at bounding box center [181, 328] width 242 height 43
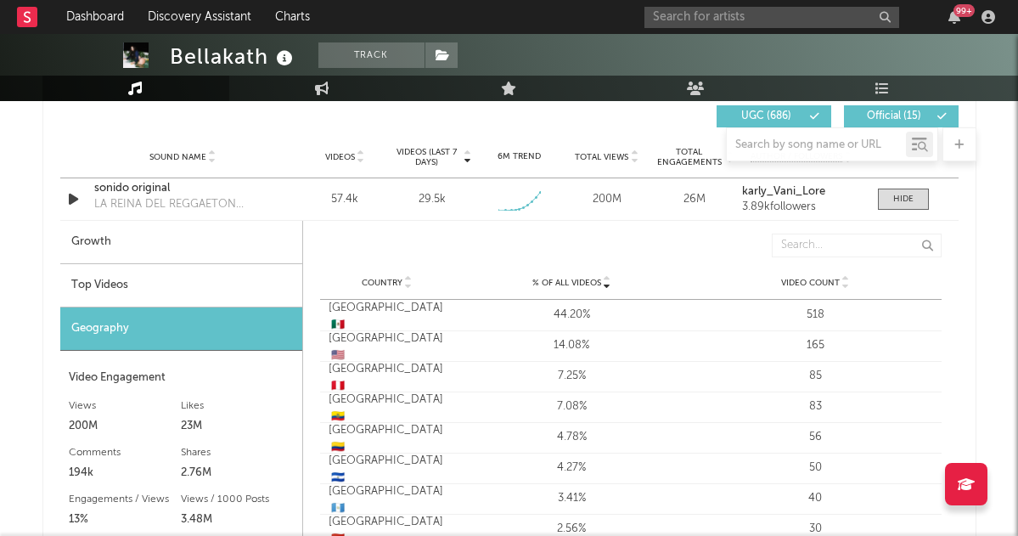
click at [208, 293] on div "Top Videos" at bounding box center [181, 285] width 242 height 43
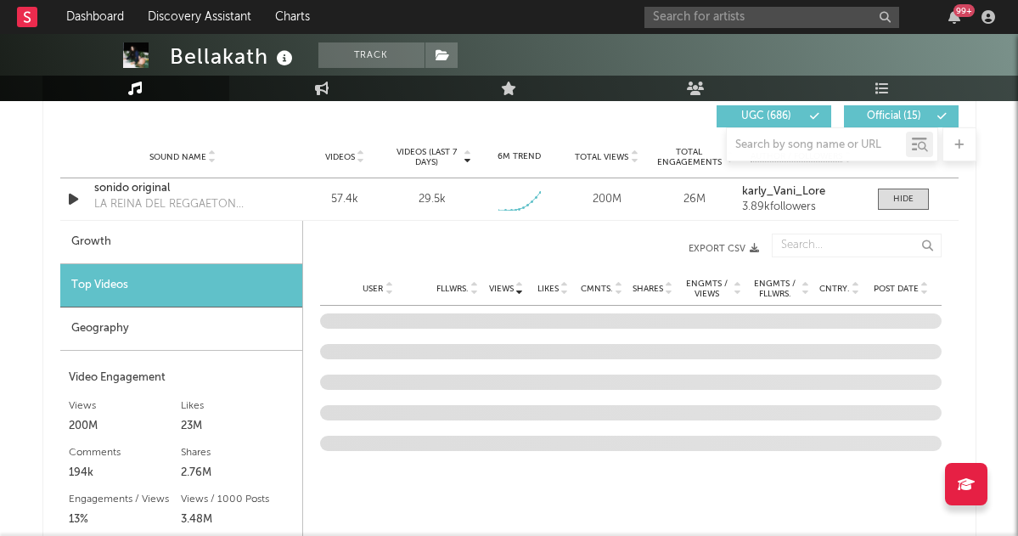
click at [892, 284] on span "Post Date" at bounding box center [895, 289] width 45 height 10
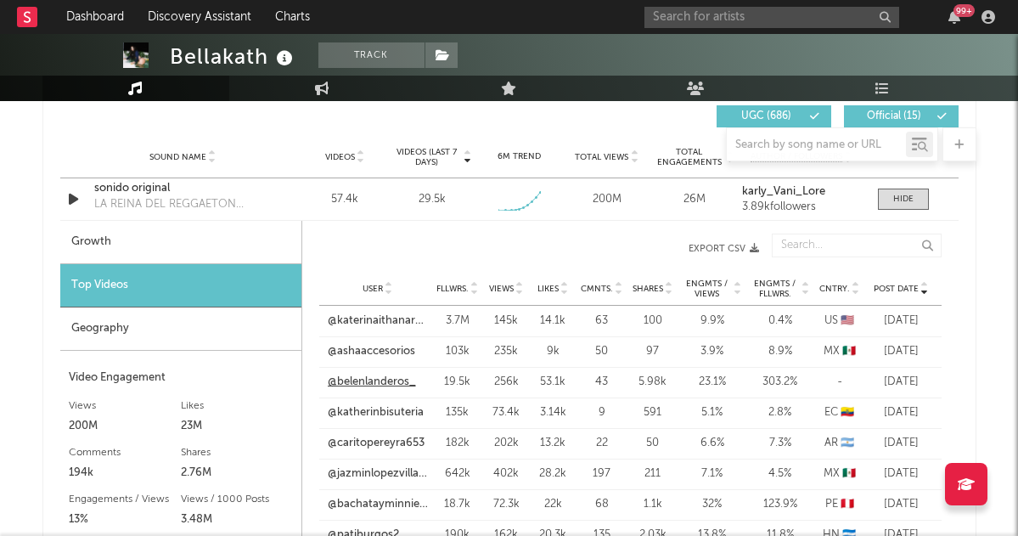
click at [374, 376] on link "@belenlanderos_" at bounding box center [372, 381] width 88 height 17
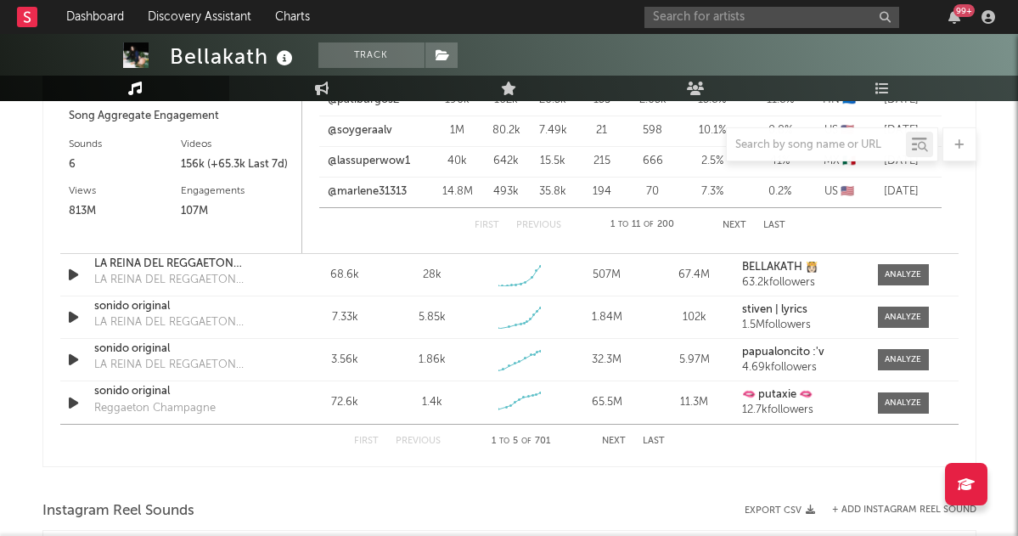
scroll to position [1650, 0]
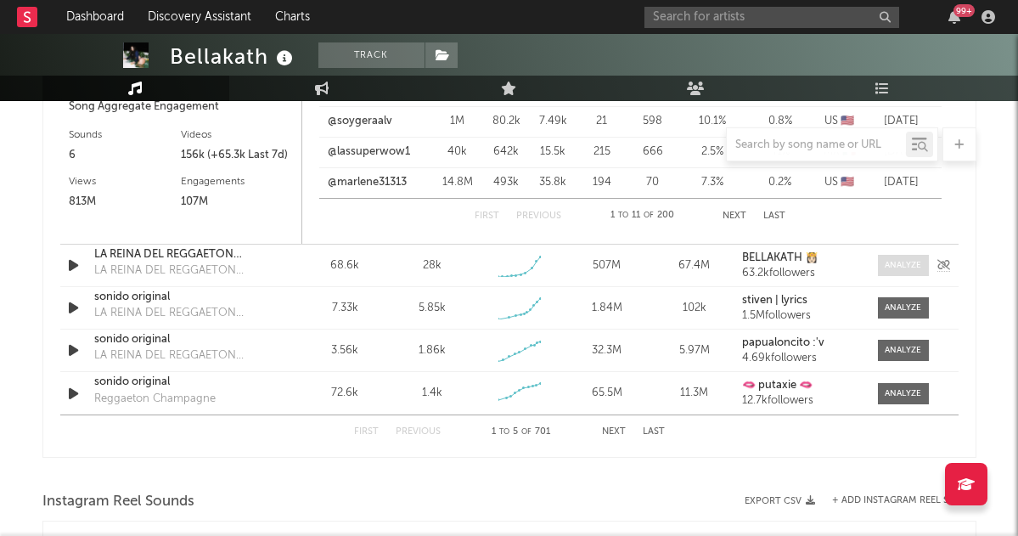
click at [887, 264] on div at bounding box center [902, 265] width 37 height 13
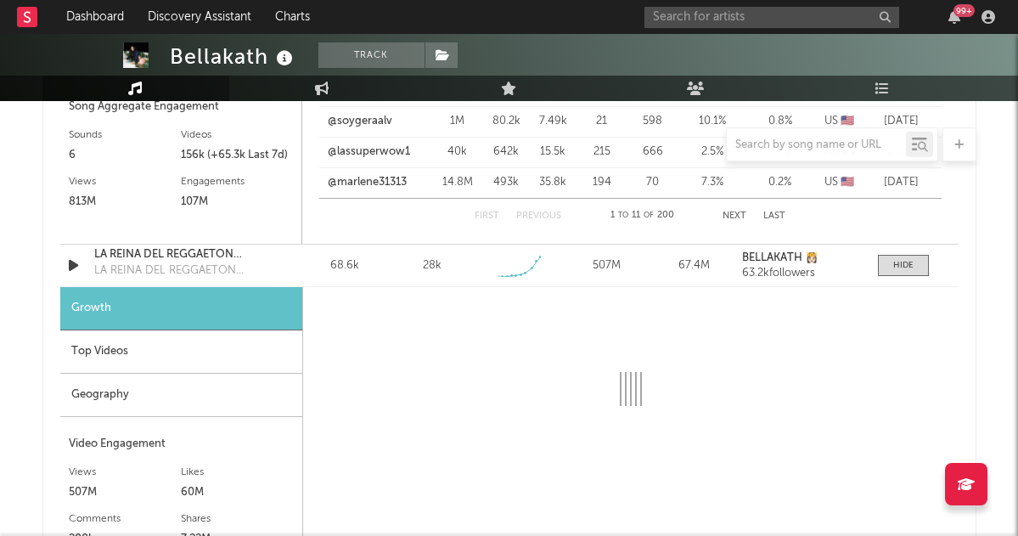
click at [132, 357] on div "Top Videos" at bounding box center [181, 351] width 242 height 43
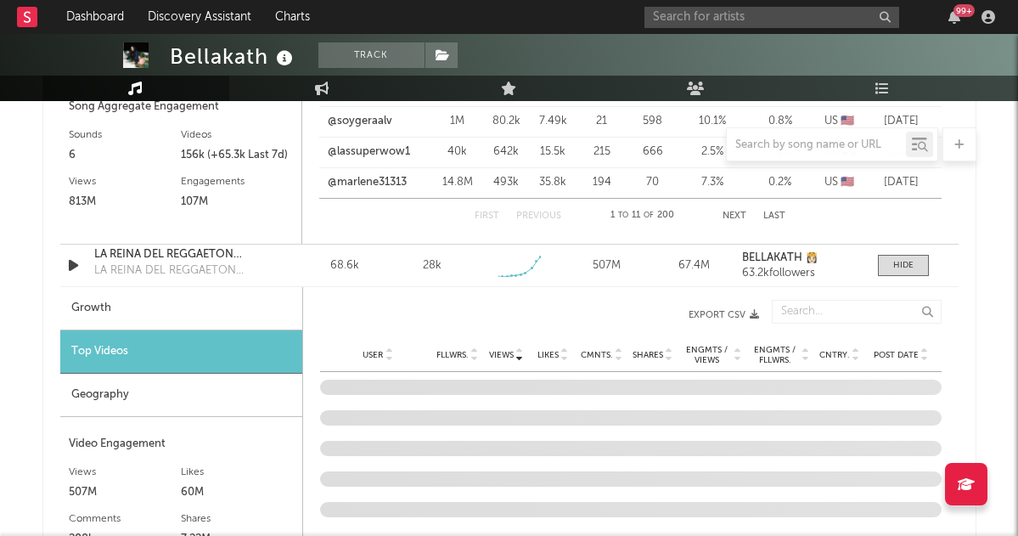
click at [901, 353] on span "Post Date" at bounding box center [895, 355] width 45 height 10
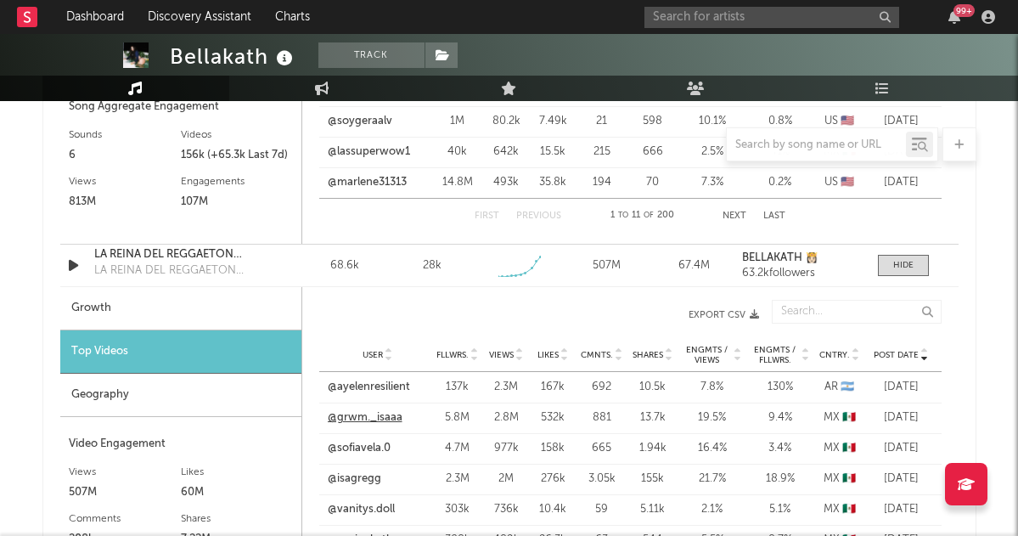
click at [350, 415] on link "@grwm._isaaa" at bounding box center [365, 417] width 75 height 17
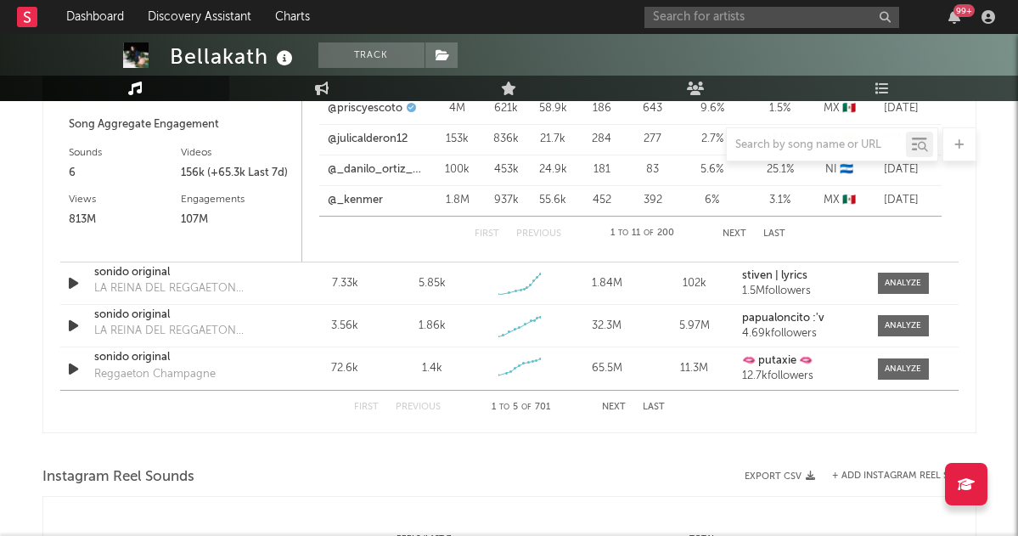
scroll to position [2156, 0]
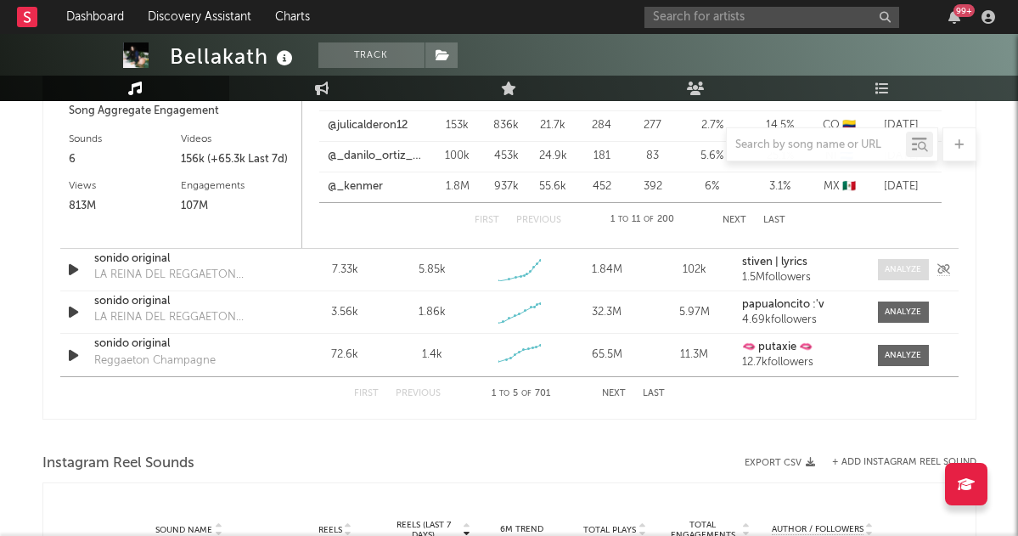
click at [896, 259] on div "Sound Name sonido original LA REINA DEL REGGAETON MEXICANO Videos 7.33k Videos …" at bounding box center [509, 270] width 898 height 42
click at [898, 276] on span at bounding box center [903, 269] width 51 height 21
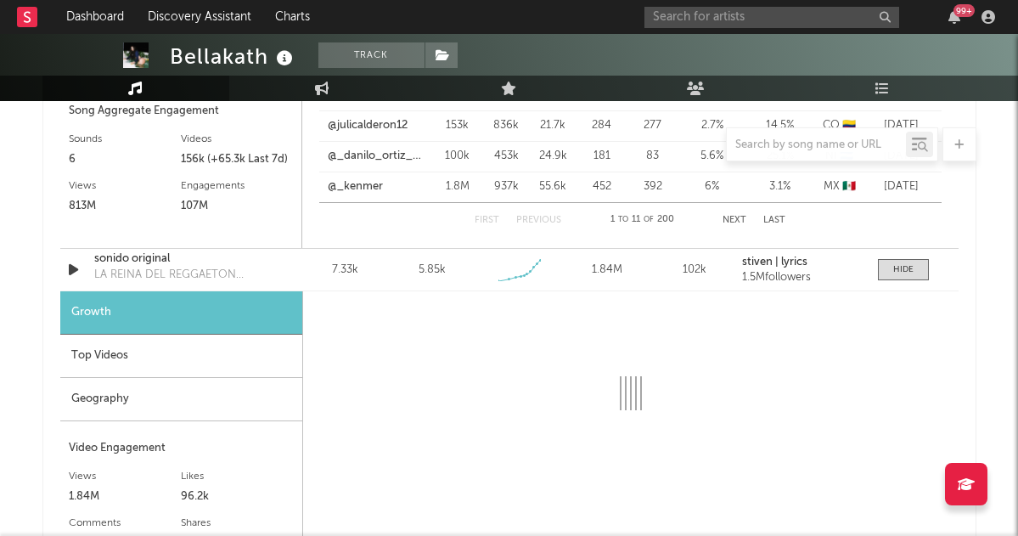
click at [201, 366] on div "Top Videos" at bounding box center [181, 355] width 242 height 43
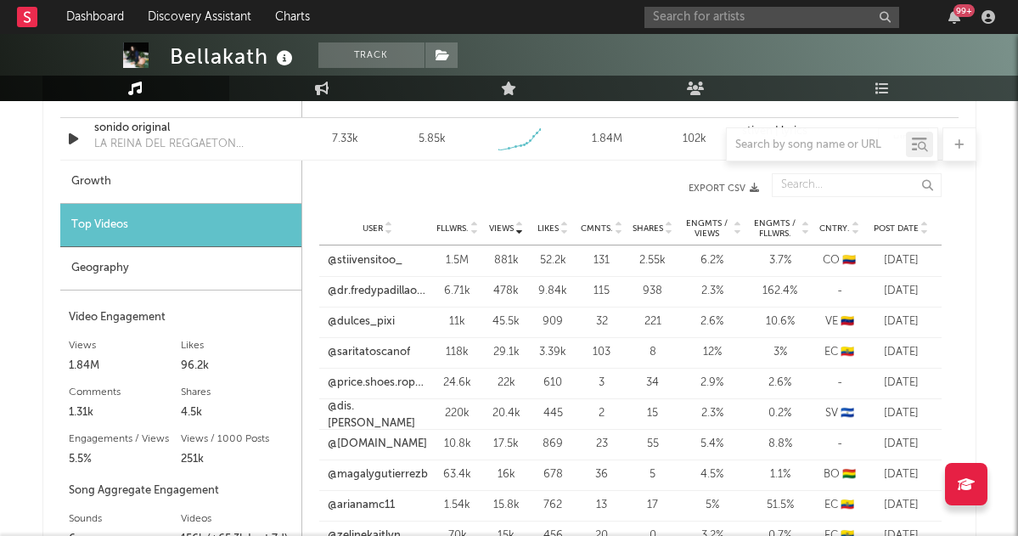
scroll to position [2288, 0]
click at [358, 261] on link "@stiivensitoo_" at bounding box center [365, 259] width 75 height 17
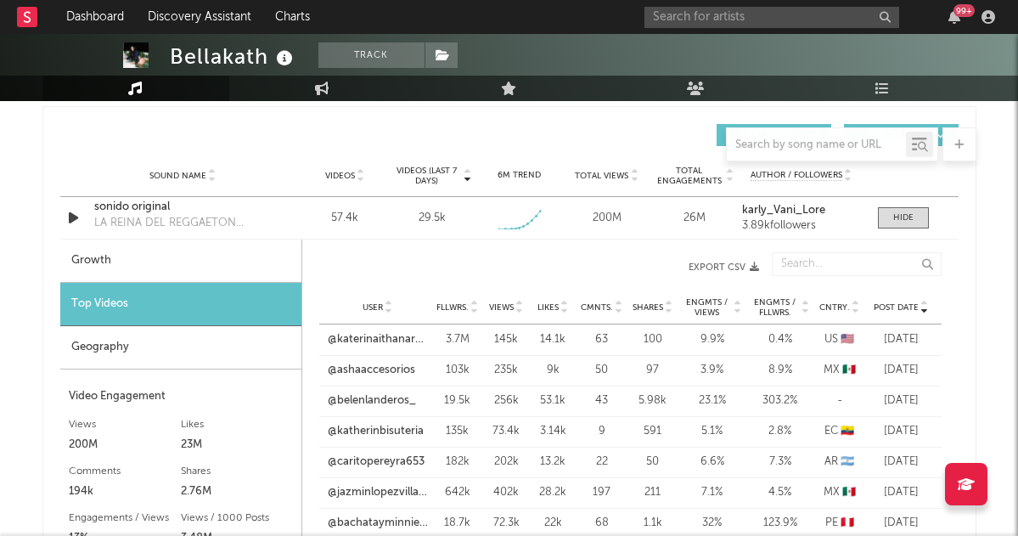
scroll to position [1211, 0]
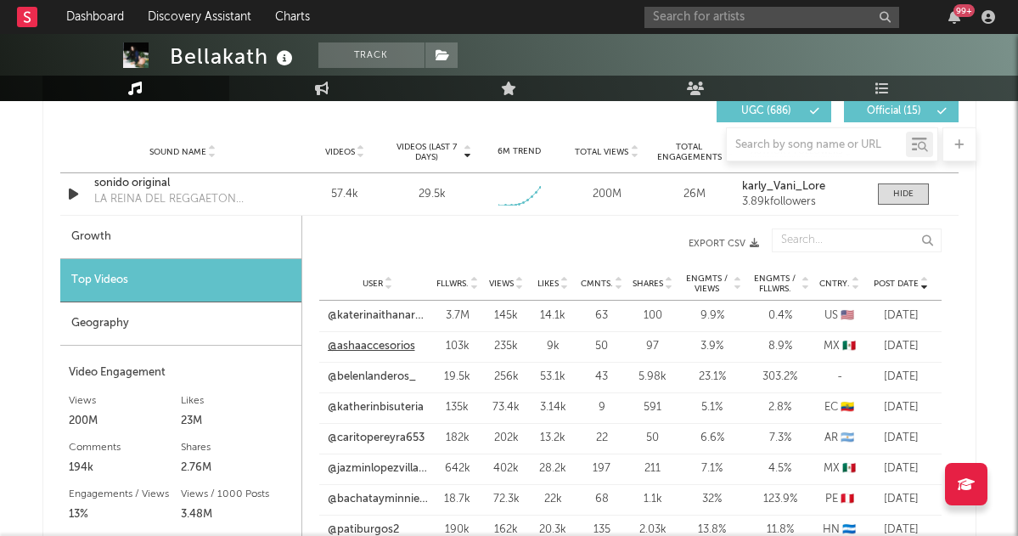
click at [372, 342] on link "@ashaaccesorios" at bounding box center [371, 346] width 87 height 17
click at [388, 372] on link "@belenlanderos_" at bounding box center [372, 376] width 88 height 17
click at [379, 407] on link "@katherinbisuteria" at bounding box center [376, 407] width 96 height 17
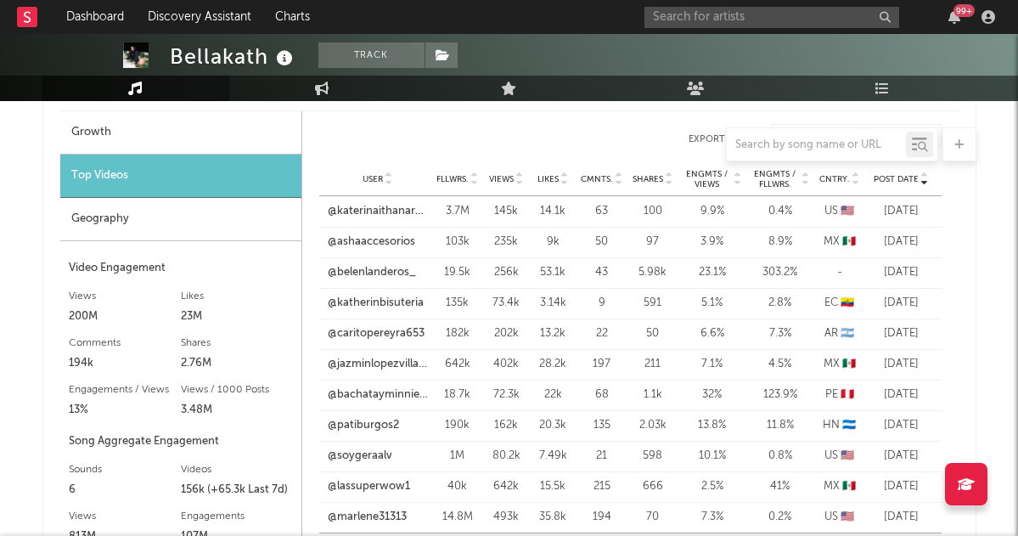
scroll to position [1319, 0]
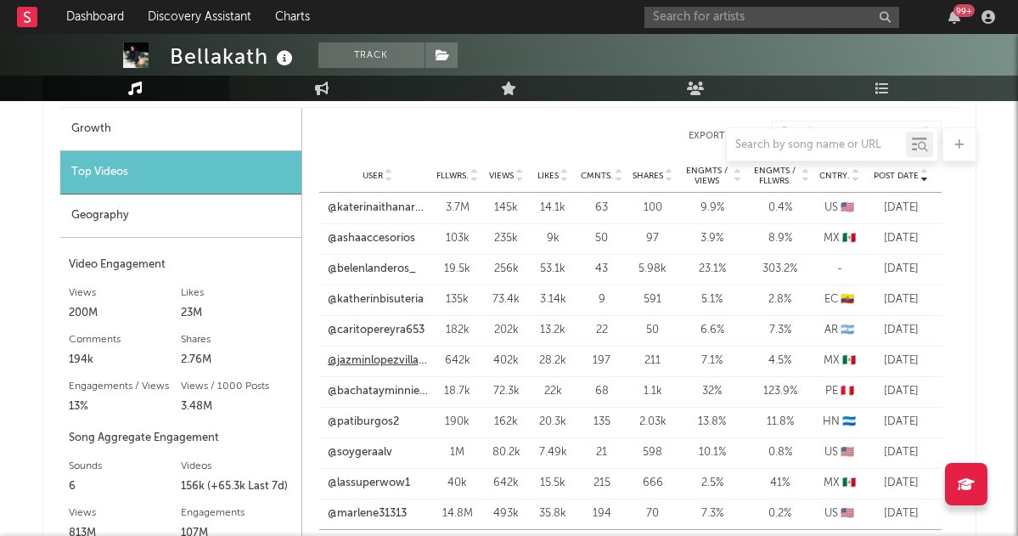
click at [379, 359] on link "@jazminlopezvillarreal" at bounding box center [378, 360] width 100 height 17
click at [375, 421] on link "@patiburgos2" at bounding box center [363, 421] width 71 height 17
